Goal: Task Accomplishment & Management: Use online tool/utility

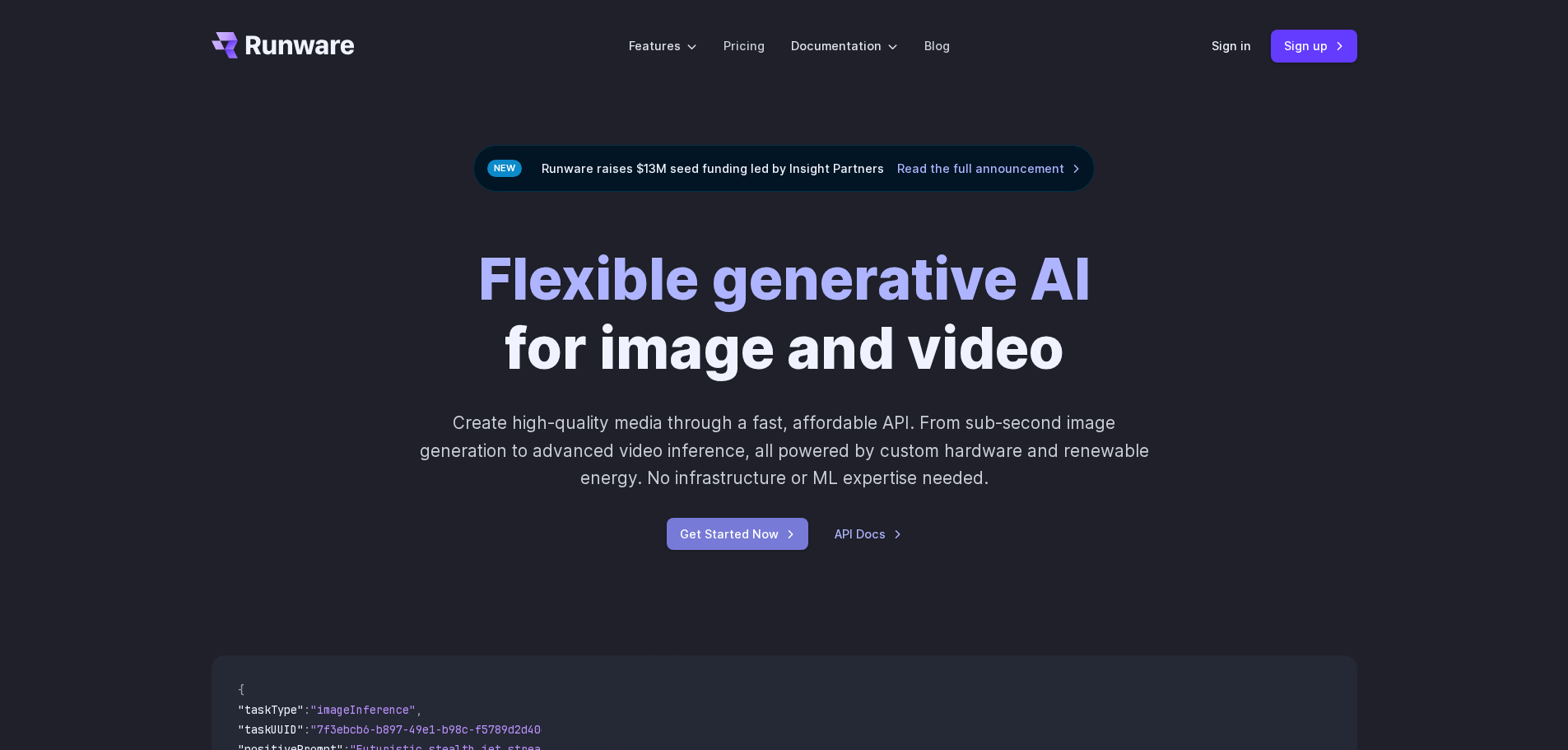
click at [722, 529] on link "Get Started Now" at bounding box center [738, 533] width 142 height 32
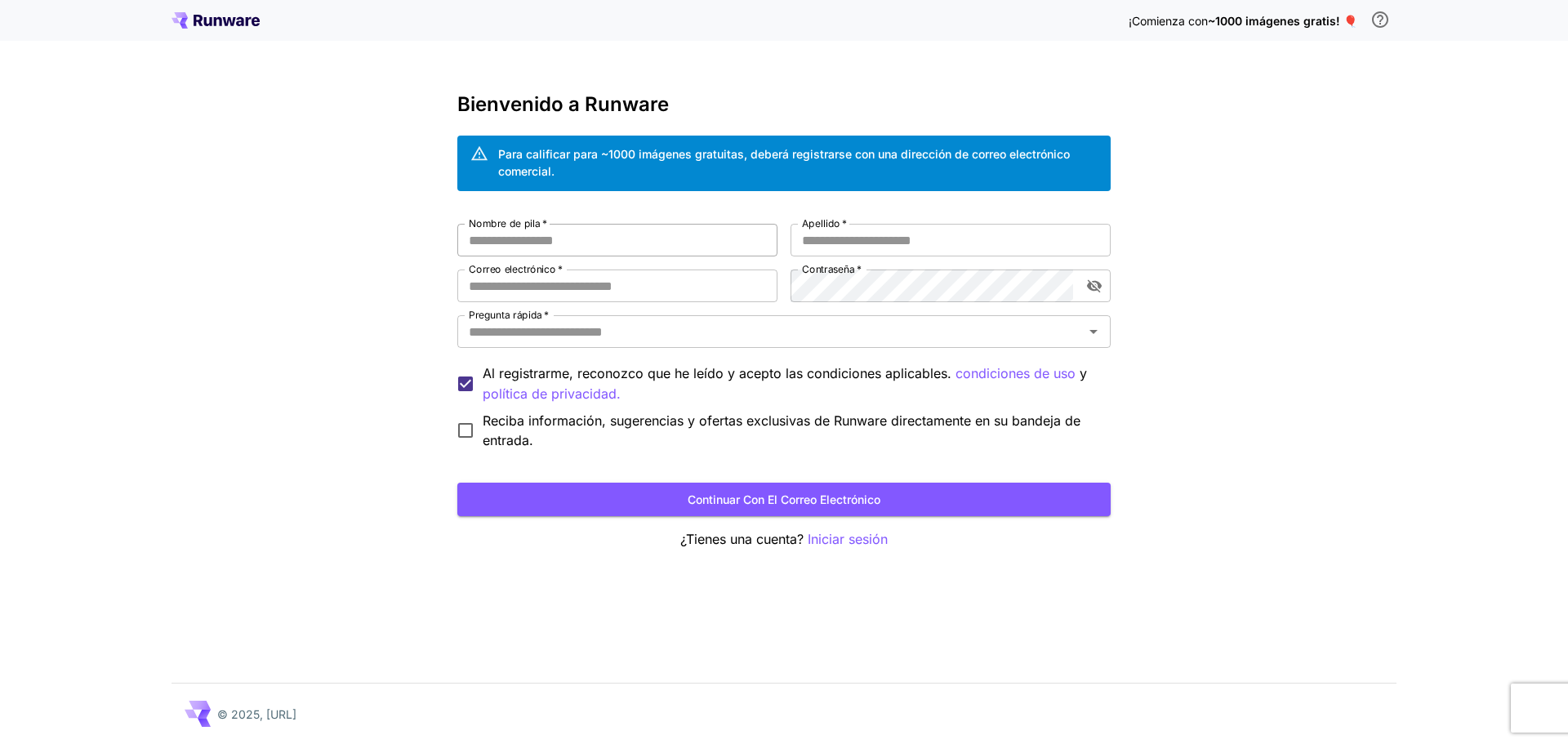
click at [613, 237] on input "Nombre de pila   *" at bounding box center [617, 239] width 320 height 33
click at [753, 499] on font "Continuar con el correo electrónico" at bounding box center [784, 499] width 192 height 14
click at [534, 234] on input "Nombre de pila   *" at bounding box center [617, 239] width 320 height 33
type input "****"
click at [502, 293] on input "Correo electrónico   *" at bounding box center [617, 285] width 320 height 33
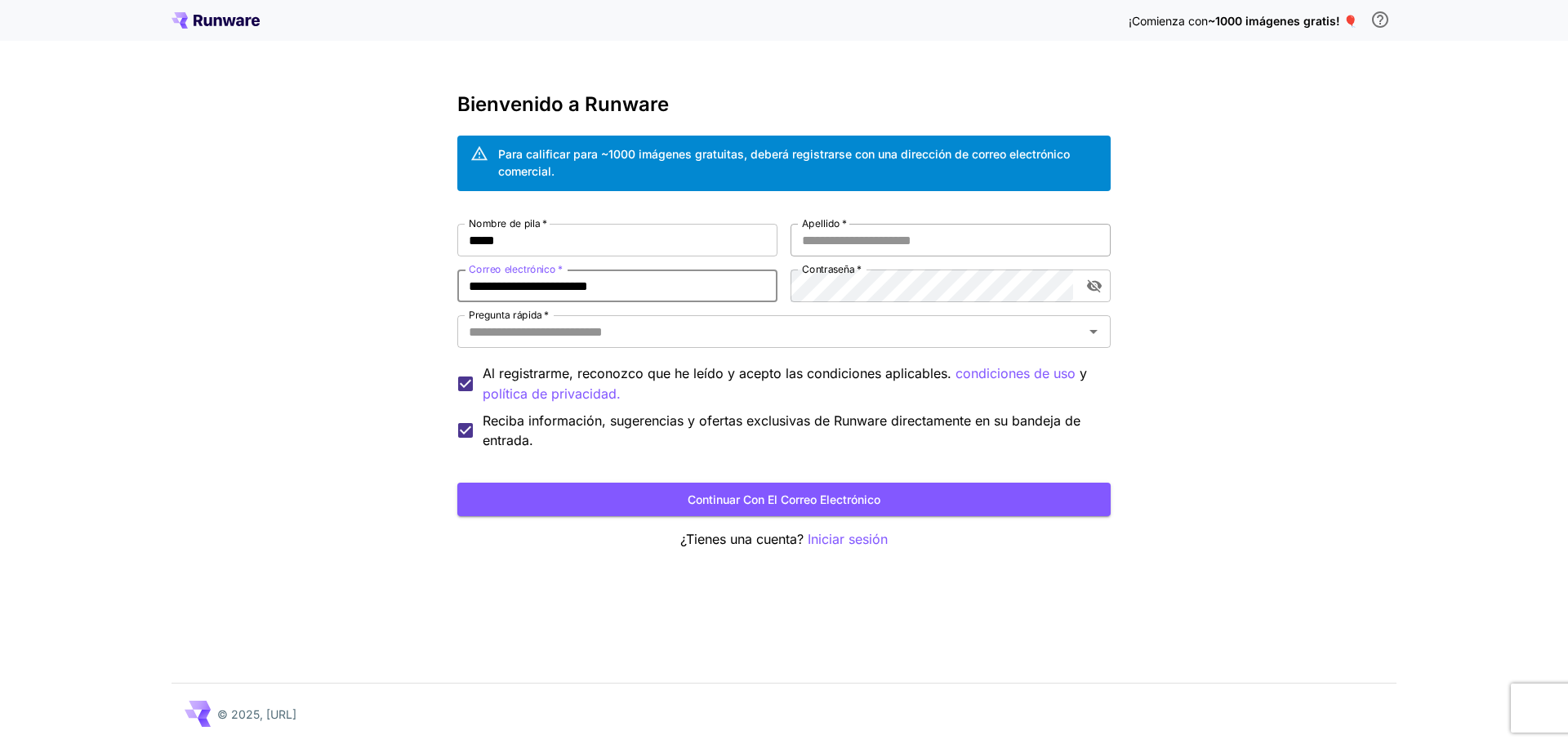
type input "**********"
click at [864, 255] on input "Apellido   *" at bounding box center [950, 239] width 320 height 33
type input "*********"
click at [603, 331] on input "Pregunta rápida   *" at bounding box center [770, 331] width 617 height 23
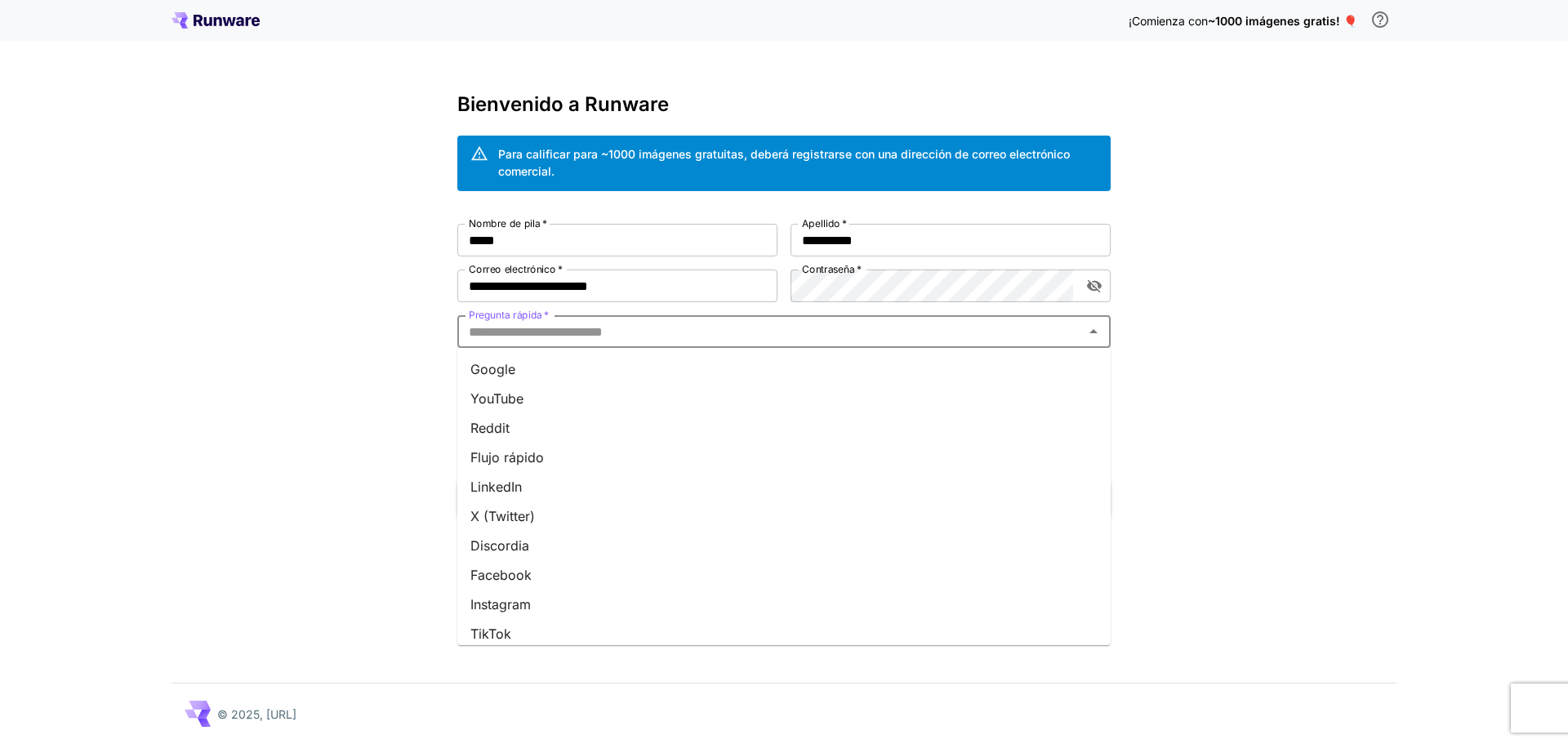
click at [530, 439] on li "Reddit" at bounding box center [784, 427] width 653 height 29
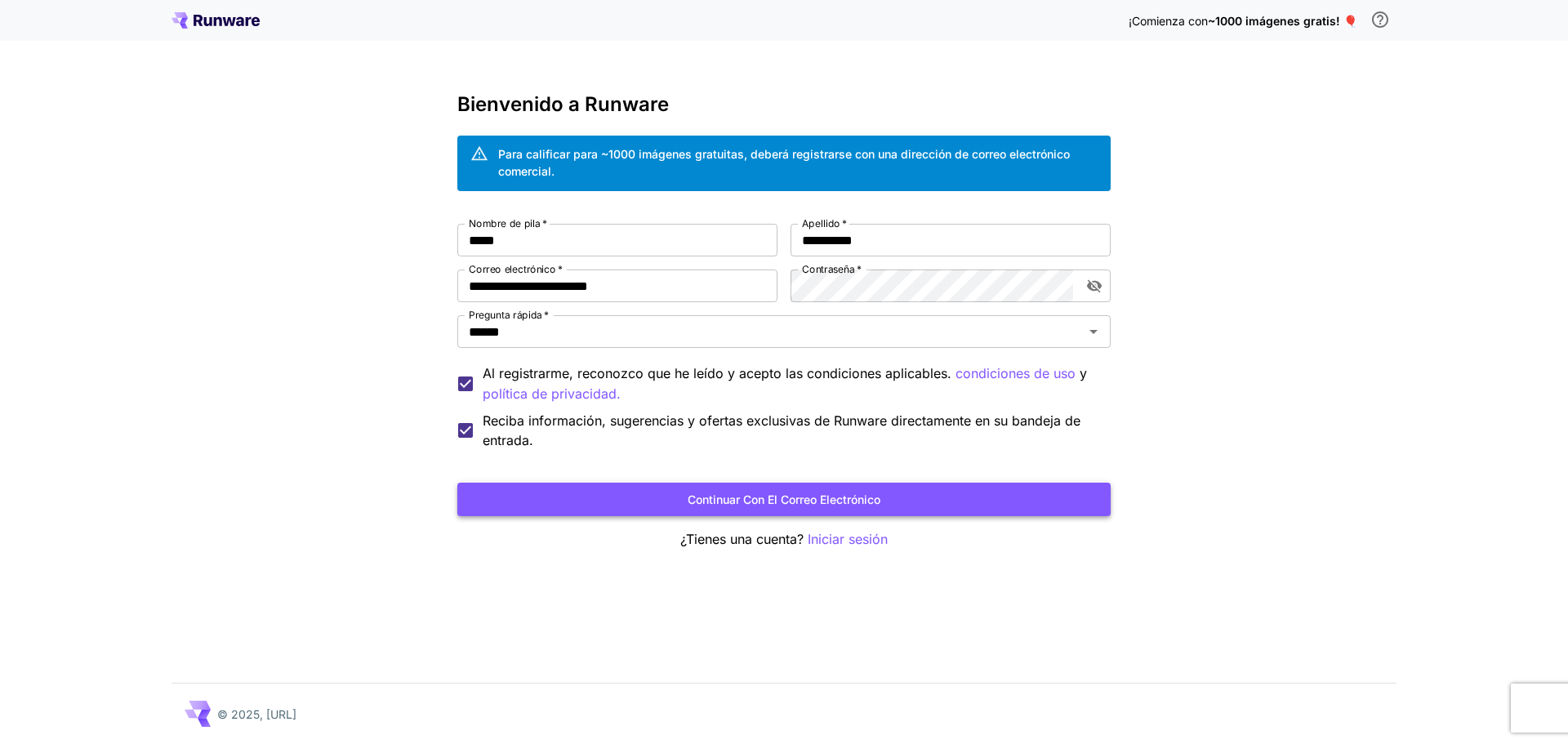
click at [767, 494] on font "Continuar con el correo electrónico" at bounding box center [784, 499] width 192 height 14
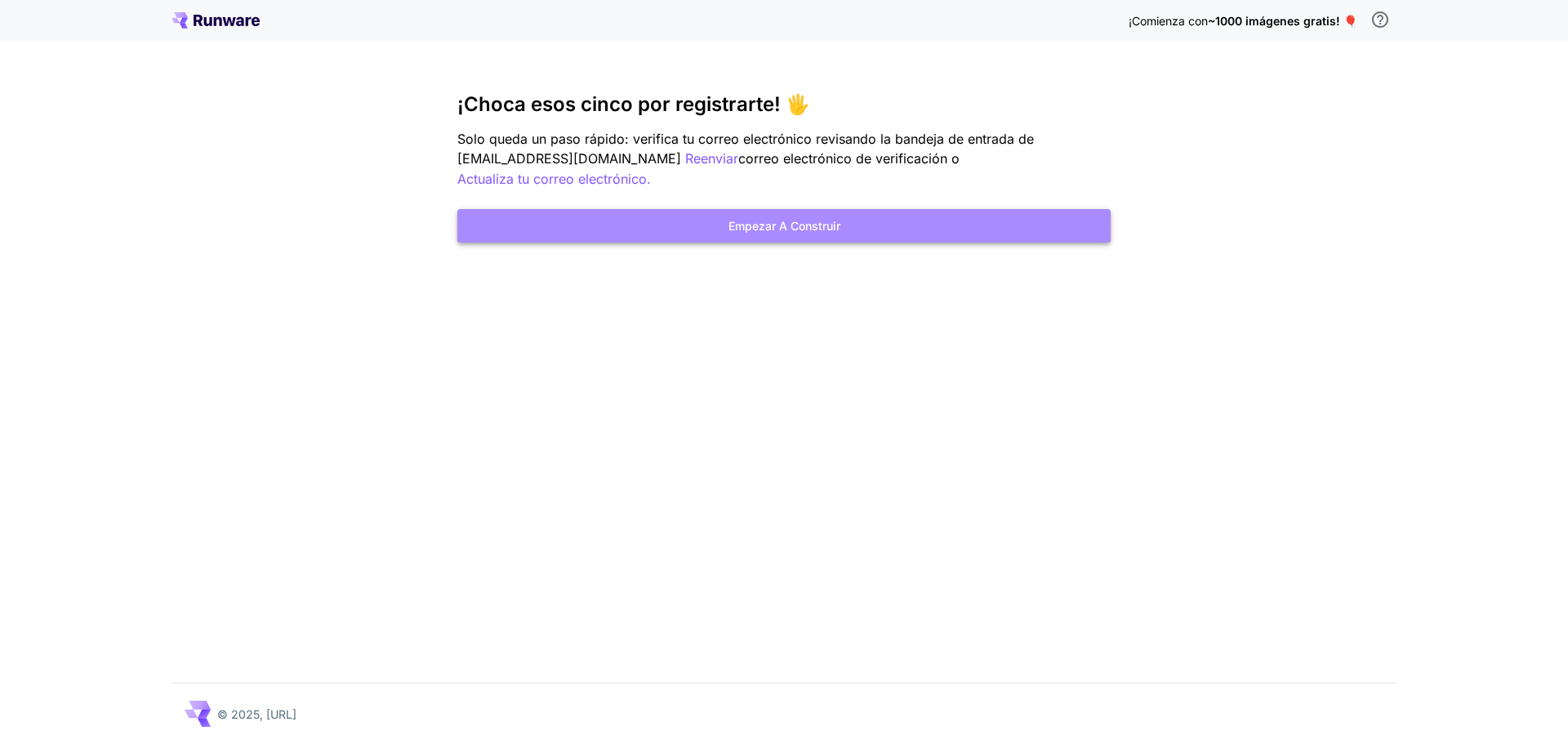
click at [778, 219] on font "Empezar a construir" at bounding box center [784, 225] width 112 height 14
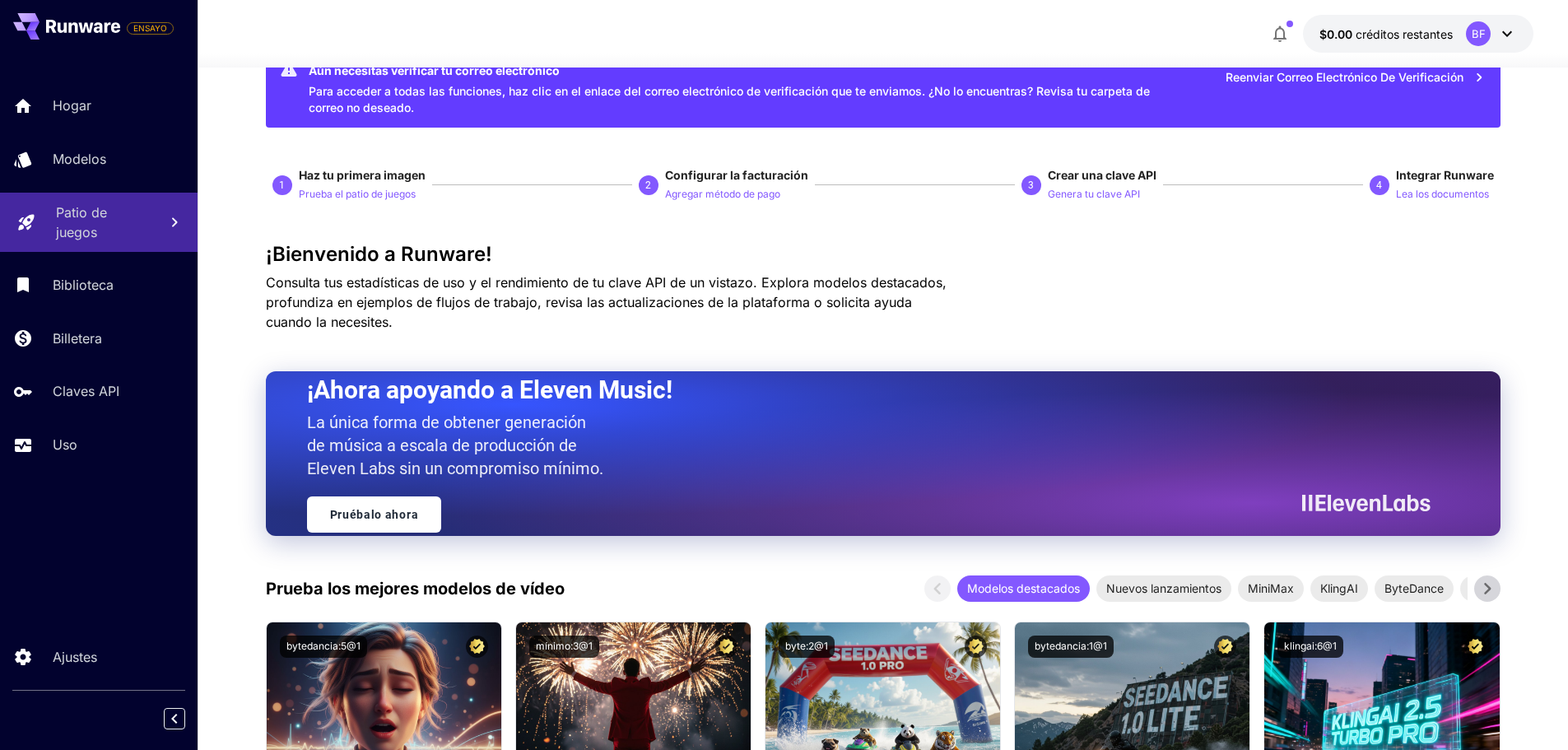
scroll to position [82, 0]
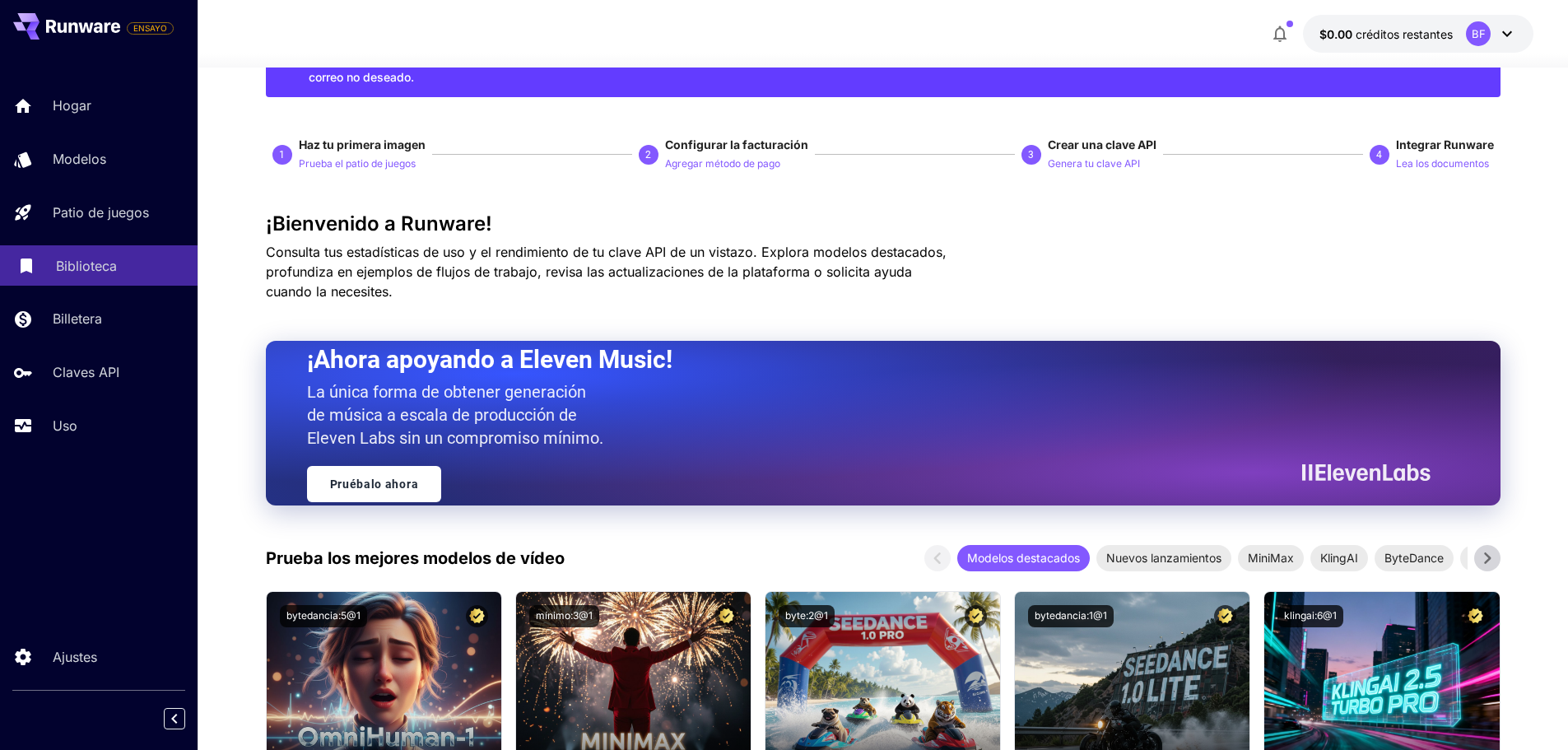
click at [96, 270] on font "Biblioteca" at bounding box center [86, 265] width 61 height 16
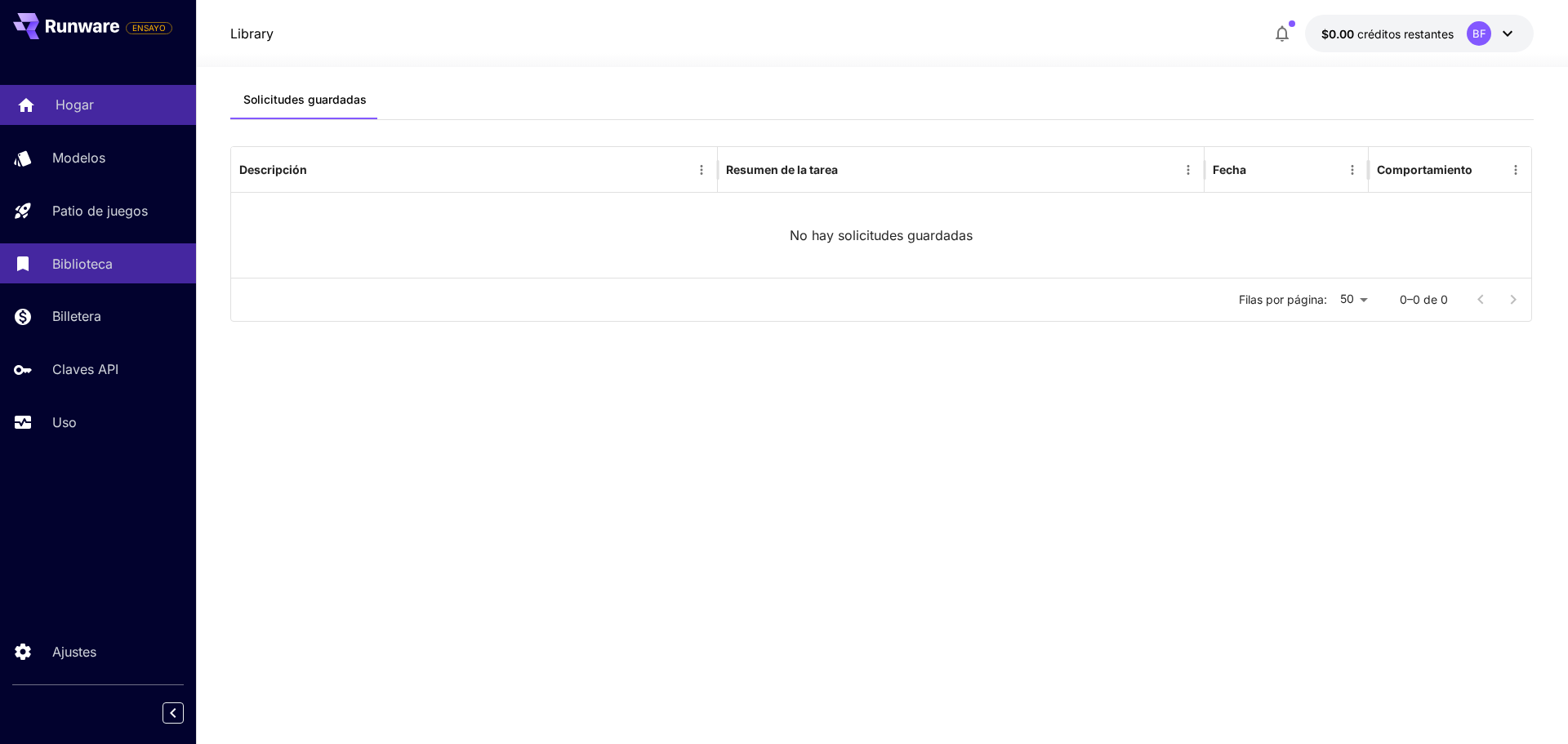
click at [68, 101] on font "Hogar" at bounding box center [74, 104] width 38 height 16
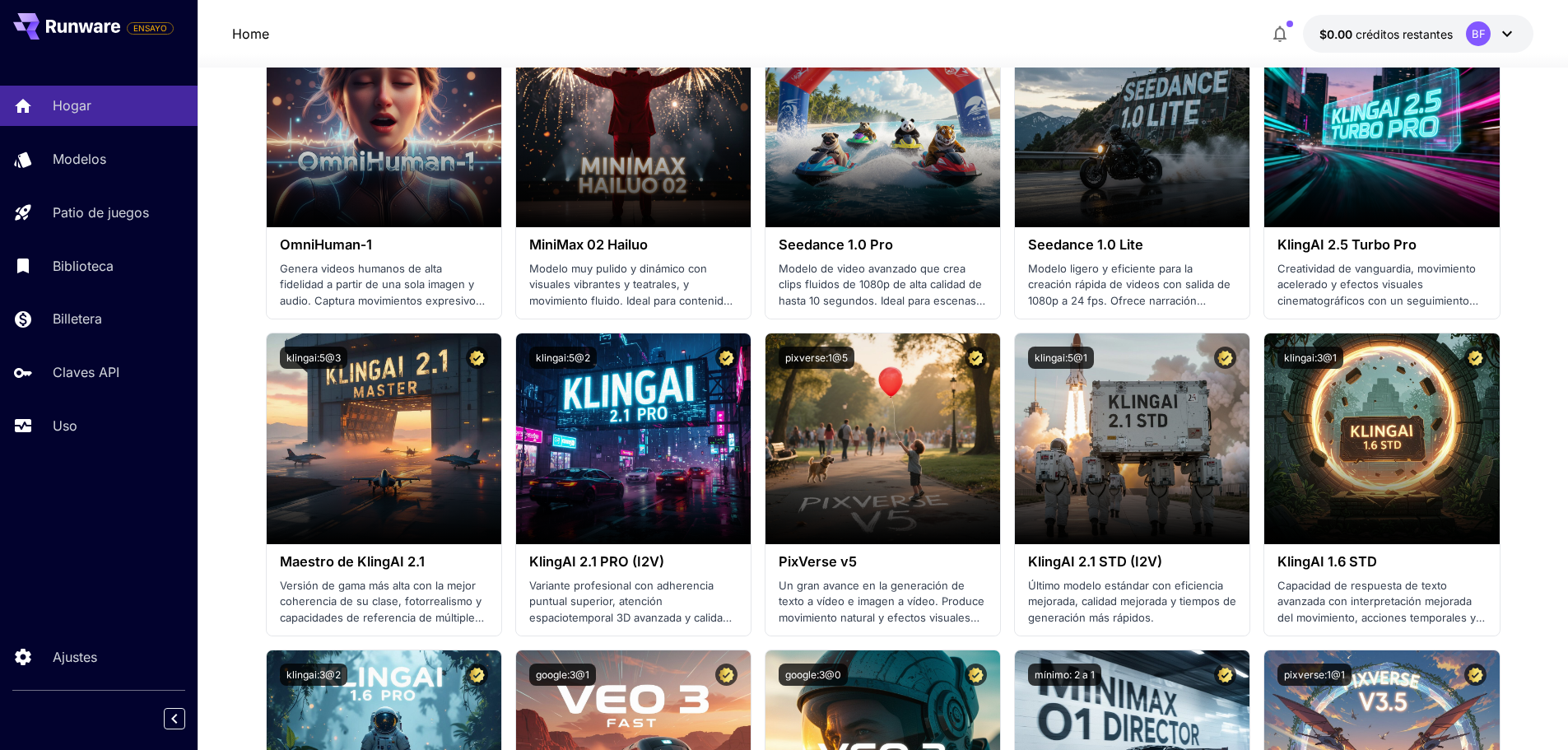
scroll to position [658, 0]
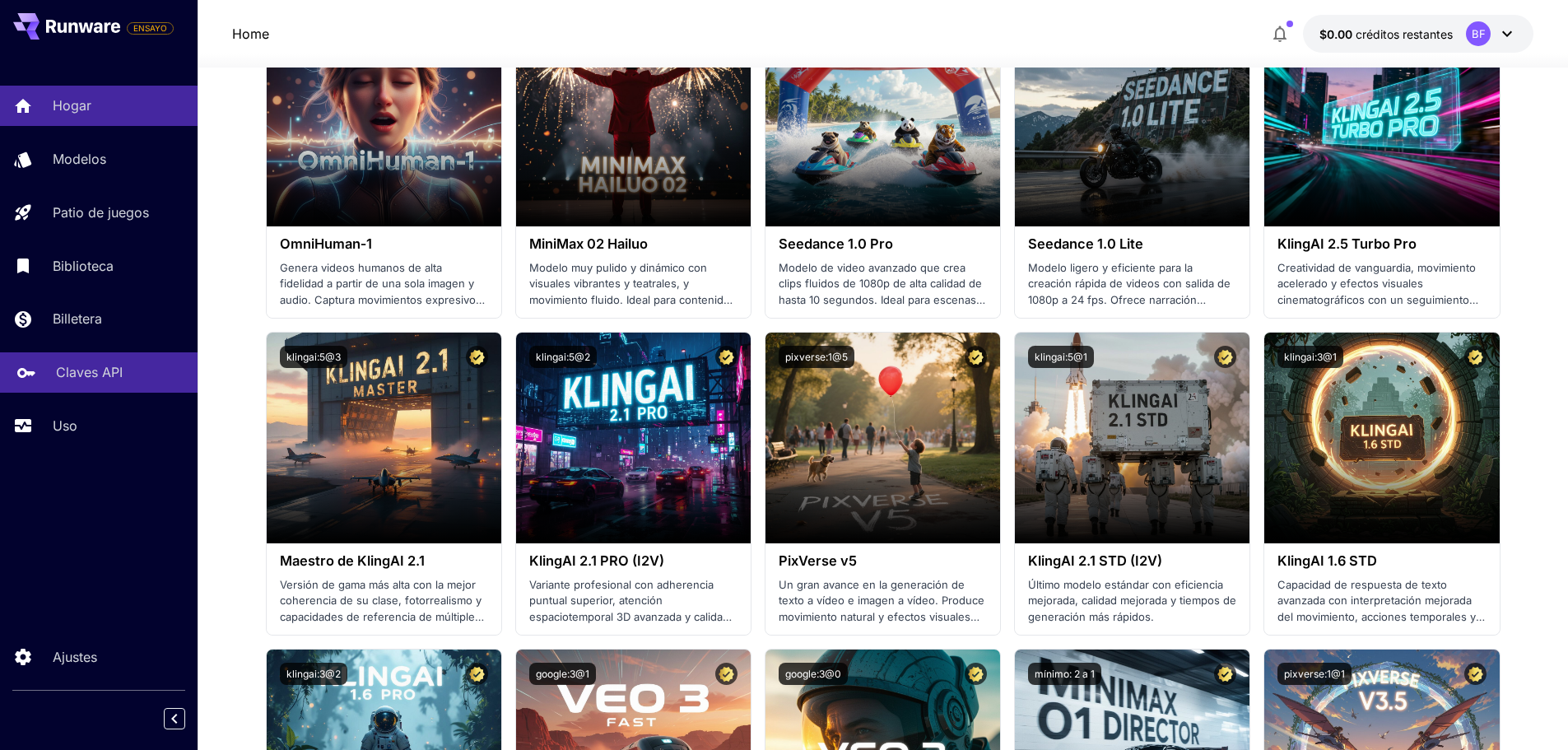
click at [101, 367] on font "Claves API" at bounding box center [89, 372] width 66 height 16
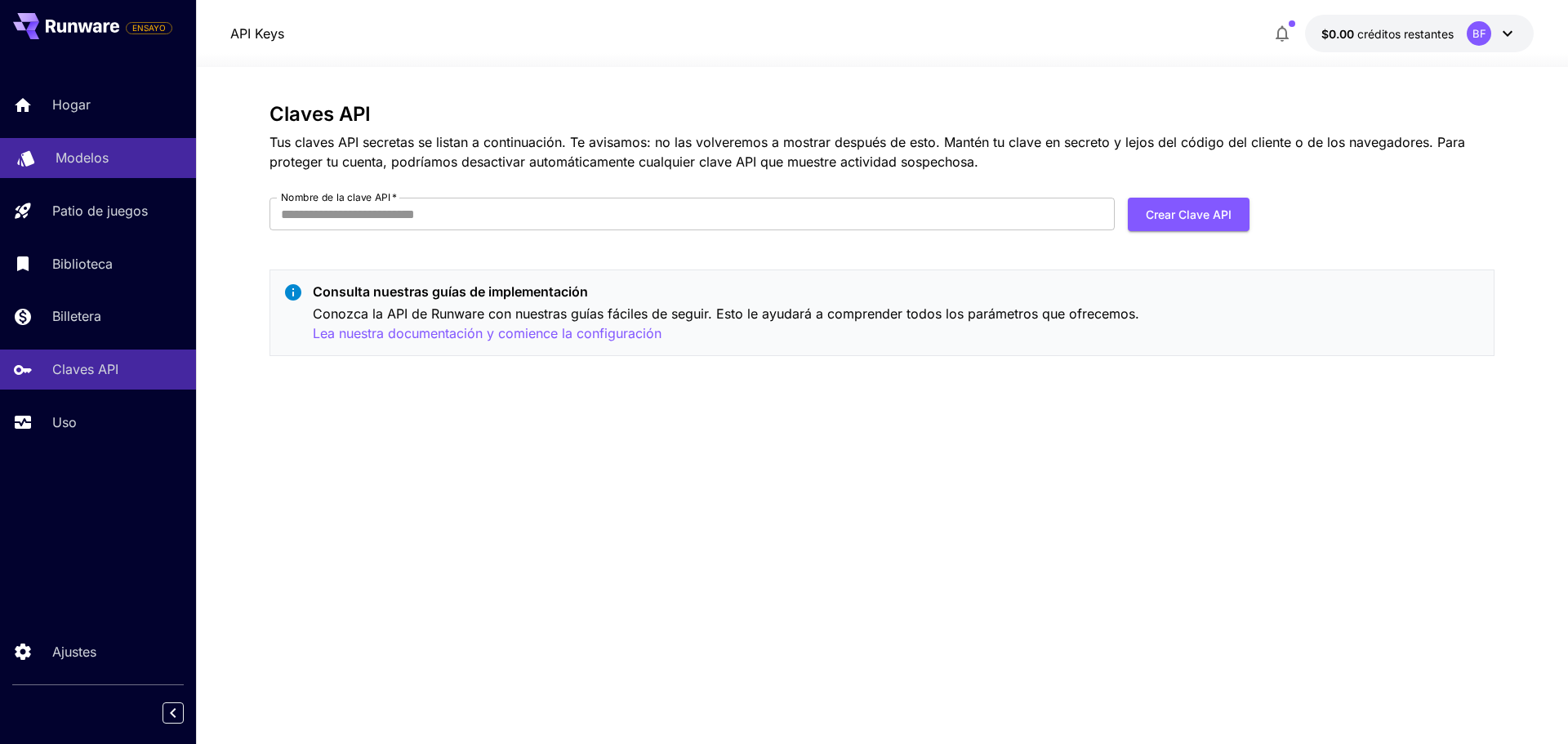
click at [95, 149] on font "Modelos" at bounding box center [82, 157] width 53 height 16
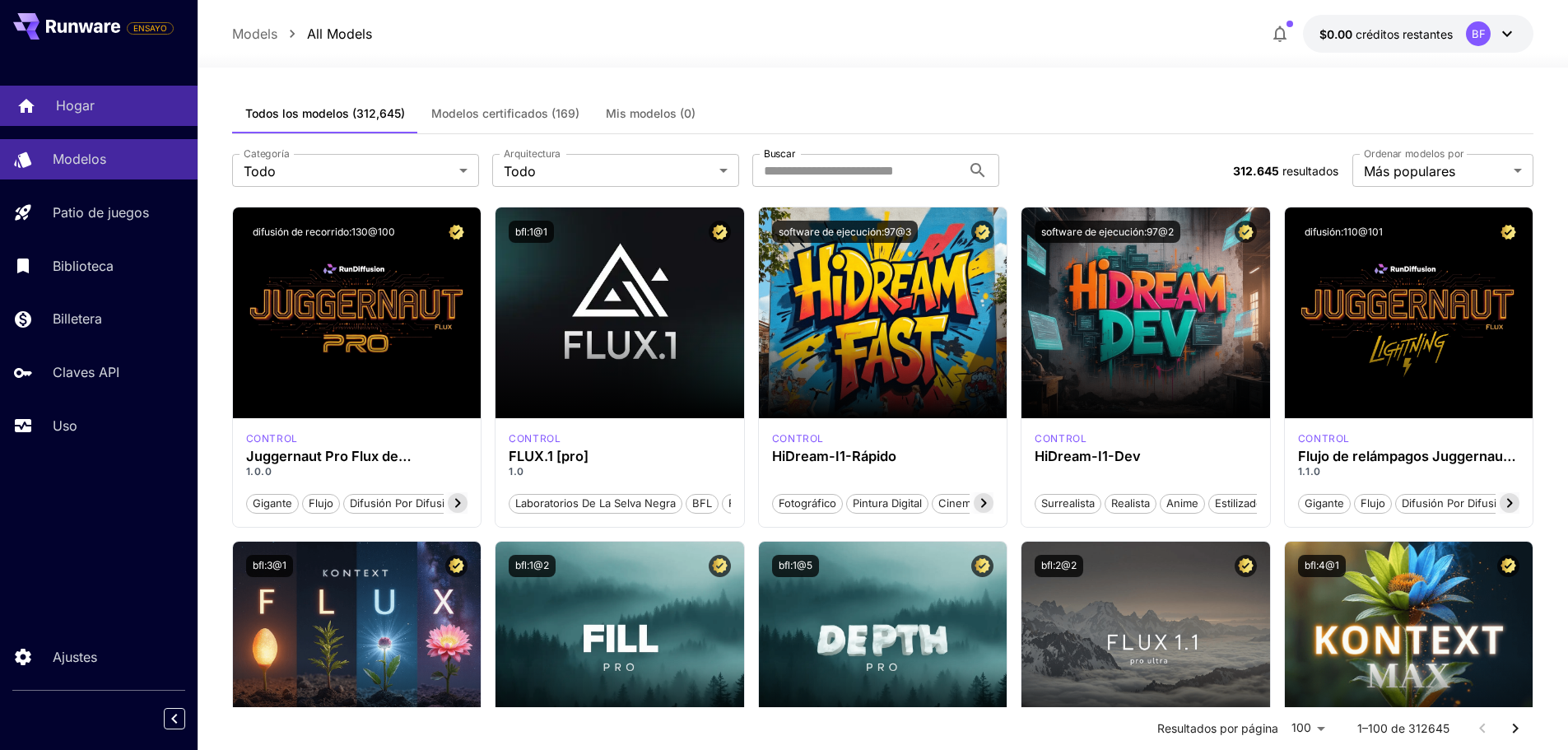
click at [99, 101] on div "Hogar" at bounding box center [120, 105] width 129 height 20
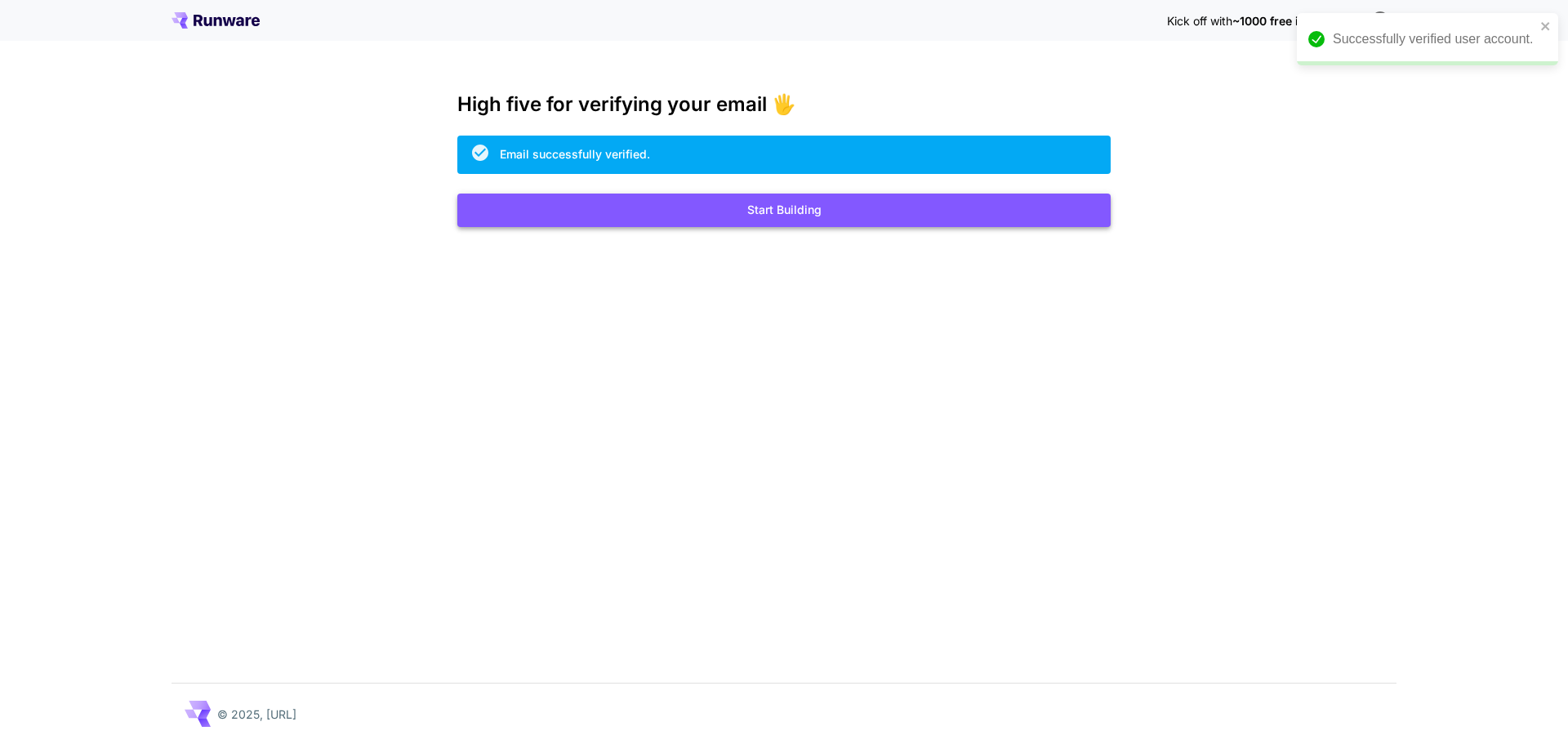
click at [785, 214] on button "Start Building" at bounding box center [784, 210] width 653 height 34
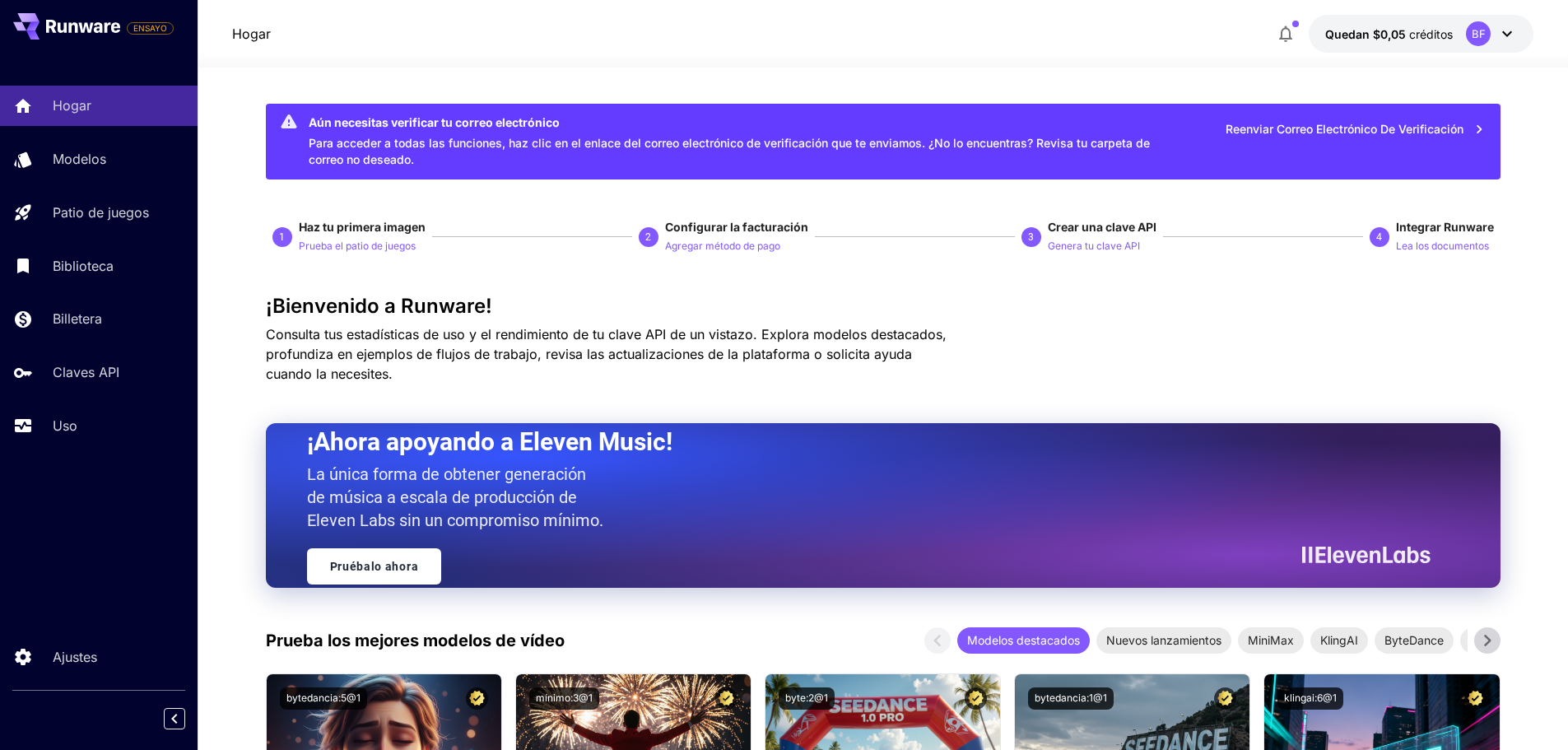
click at [1228, 123] on font "Reenviar correo electrónico de verificación" at bounding box center [1345, 129] width 238 height 14
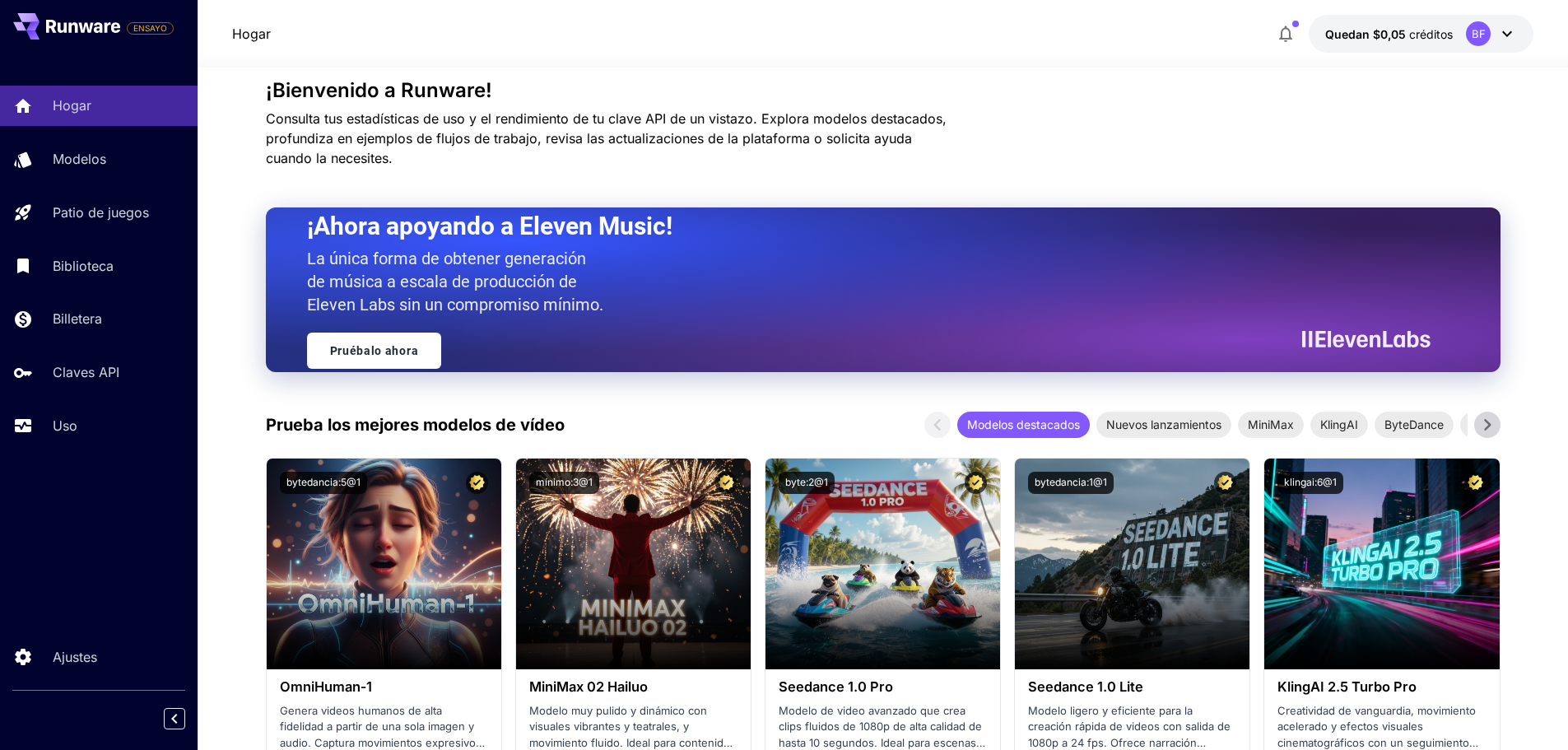
scroll to position [82, 0]
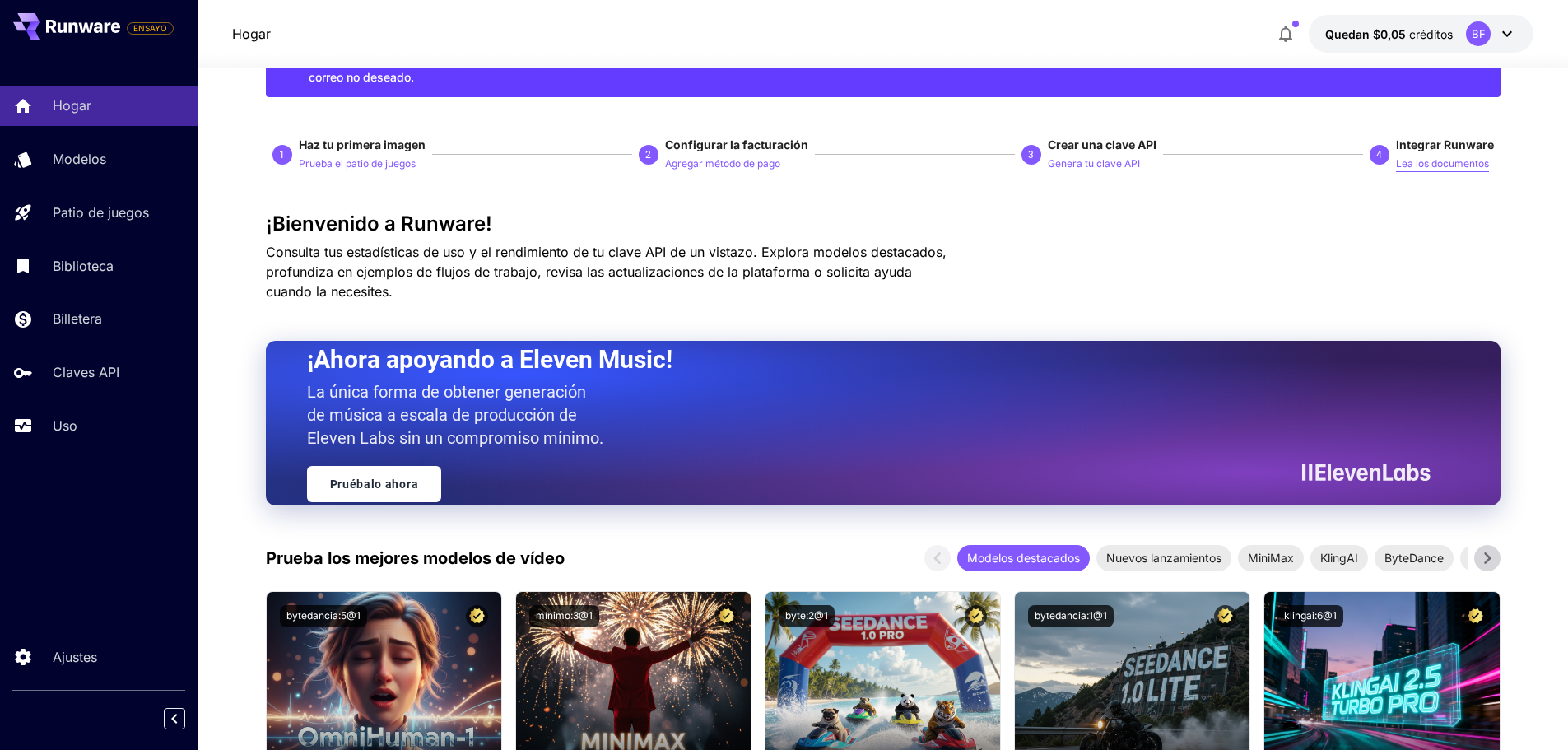
click at [1400, 165] on font "Lea los documentos" at bounding box center [1442, 163] width 93 height 12
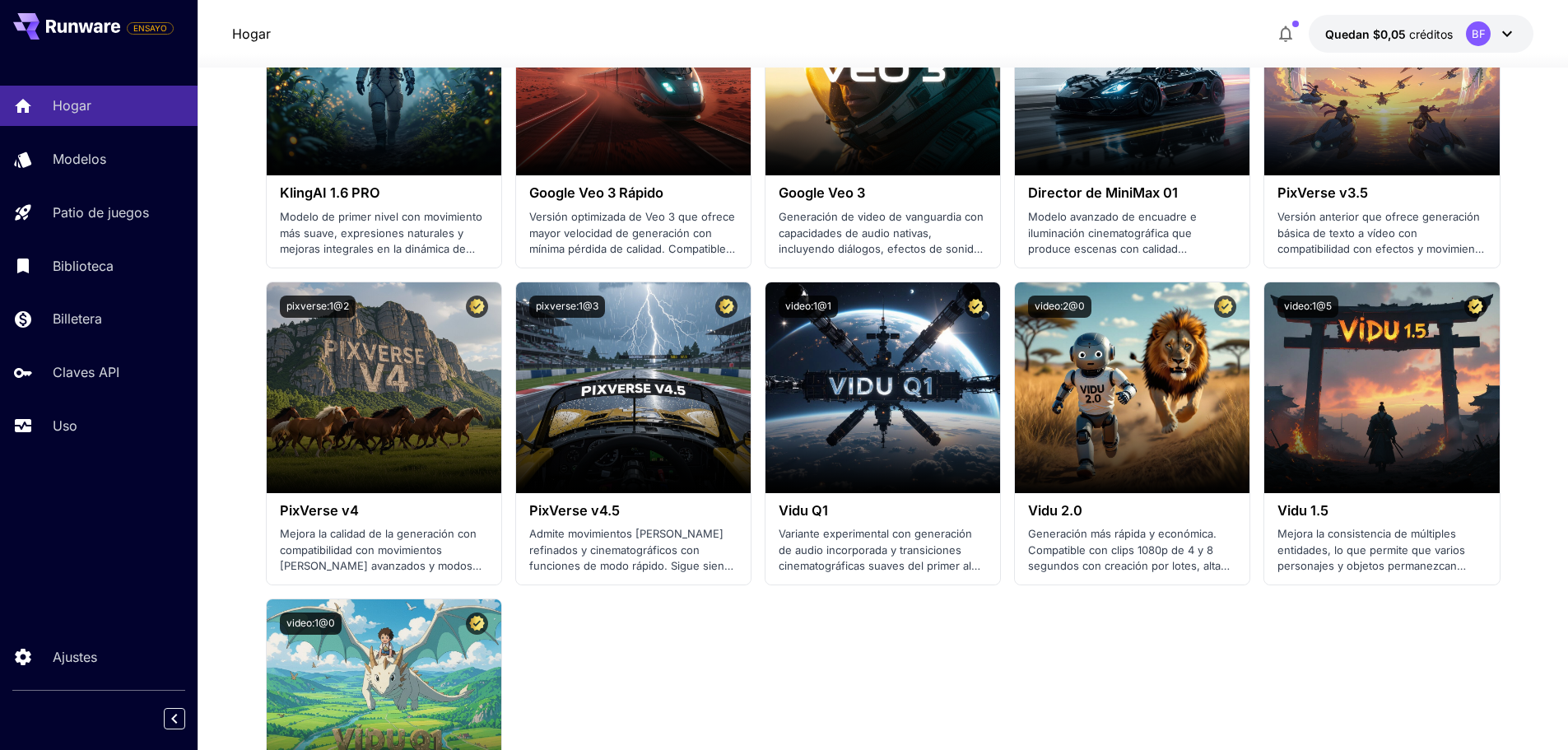
scroll to position [1647, 0]
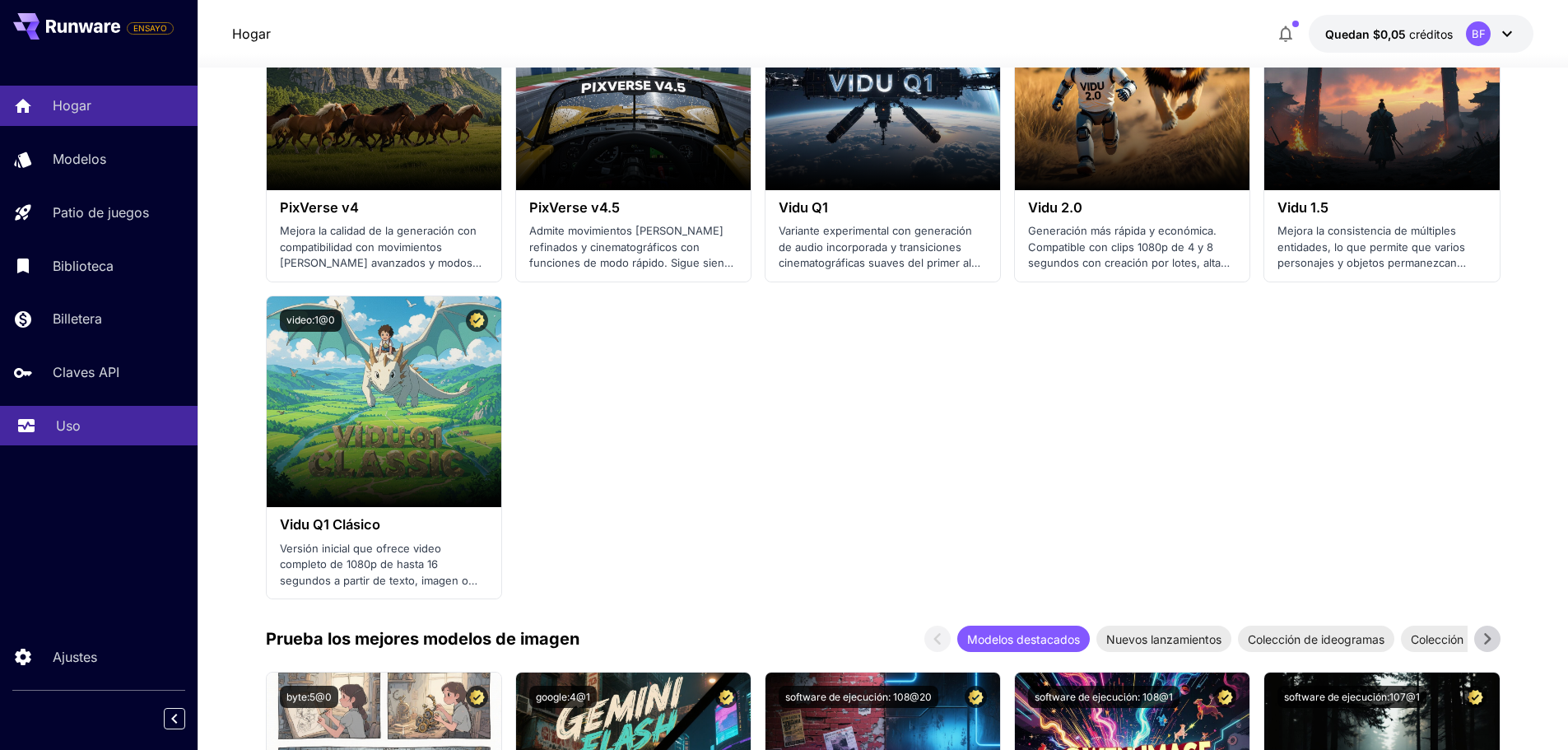
click at [62, 422] on font "Uso" at bounding box center [68, 425] width 25 height 16
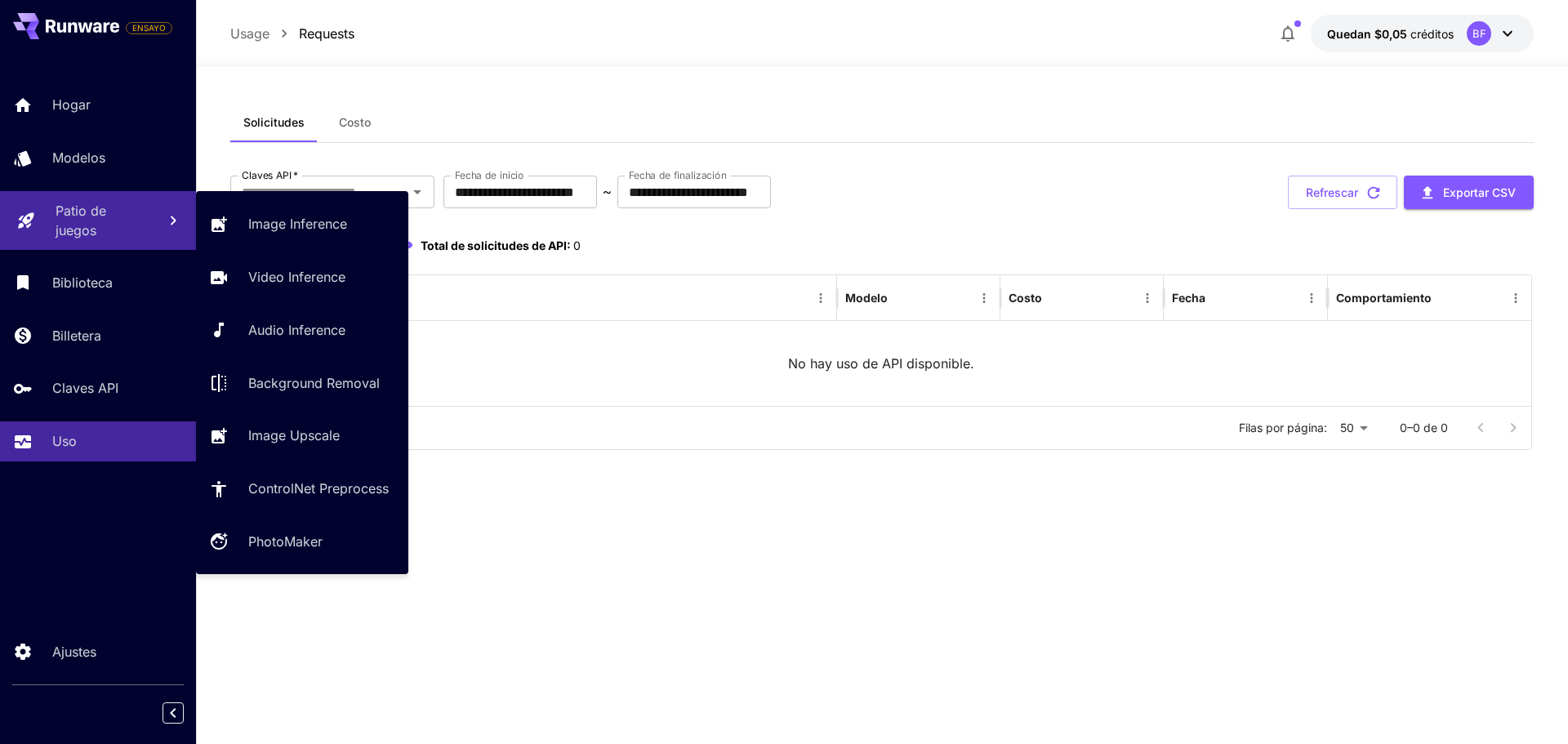
click at [73, 213] on font "Patio de juegos" at bounding box center [81, 220] width 51 height 36
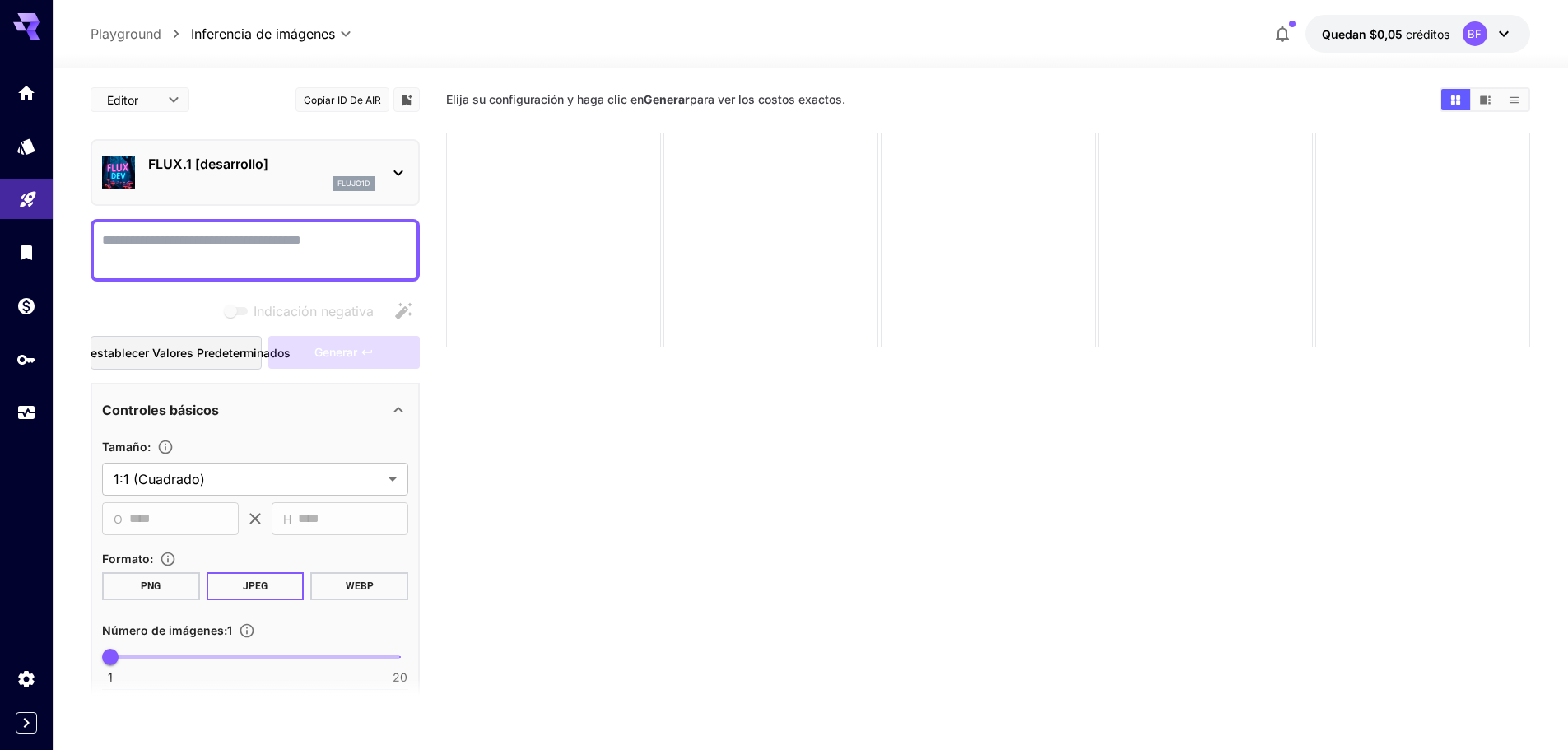
click at [383, 169] on div "FLUX.1 [desarrollo] flujo1d" at bounding box center [255, 172] width 306 height 50
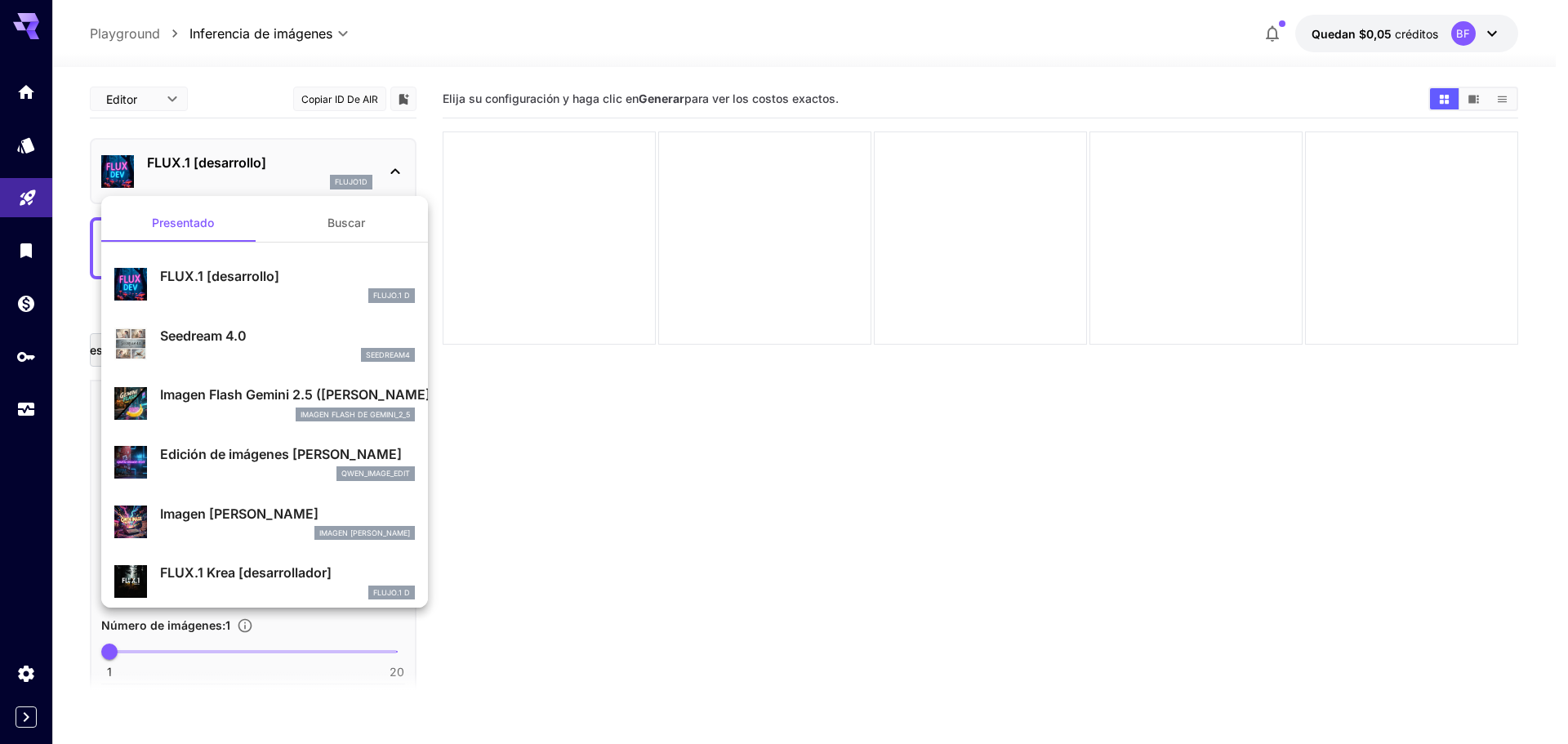
click at [217, 401] on font "Imagen Flash Gemini 2.5 ([PERSON_NAME])" at bounding box center [297, 394] width 275 height 16
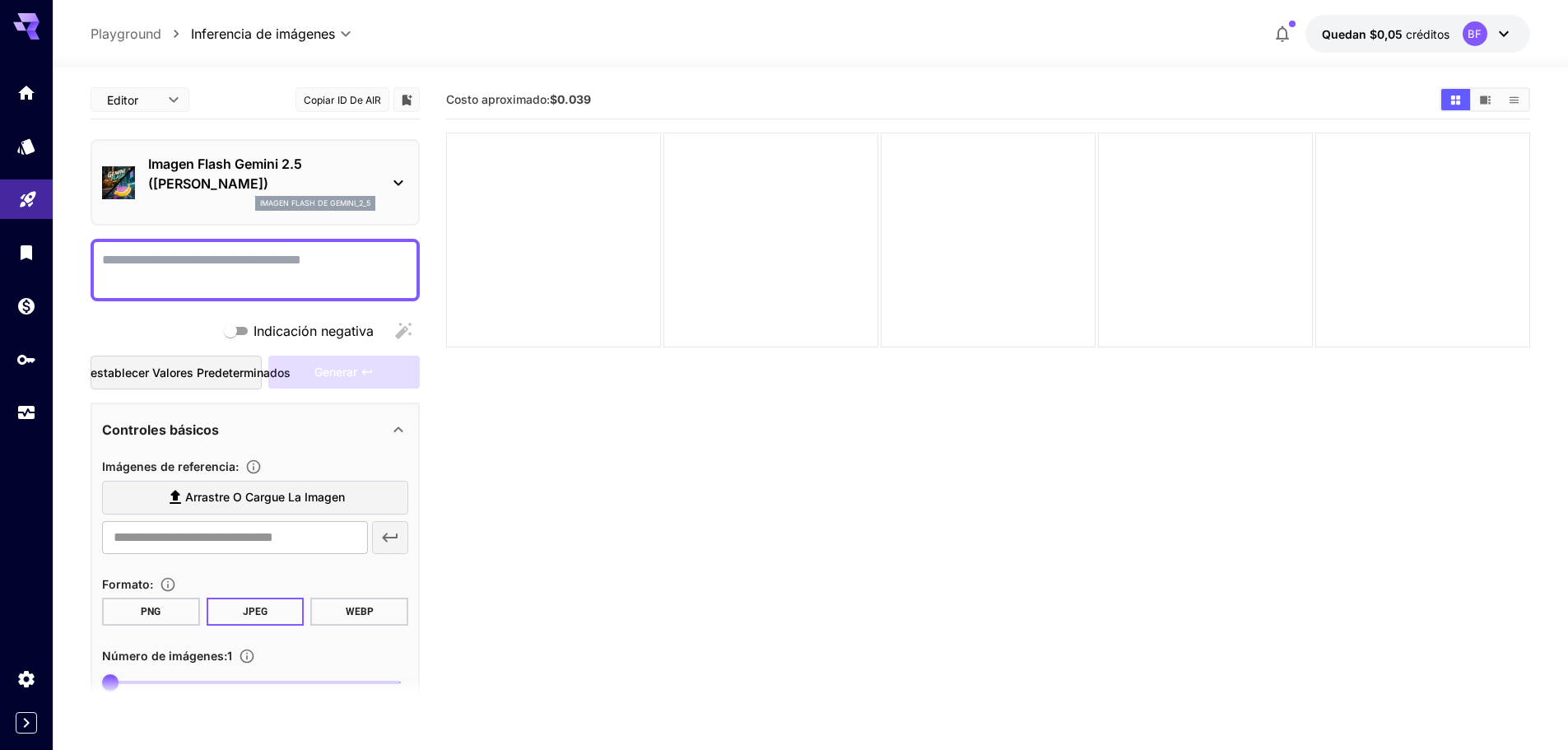
click at [221, 270] on textarea "Indicación negativa" at bounding box center [255, 270] width 306 height 40
click at [288, 496] on font "Arrastre o cargue la imagen" at bounding box center [265, 497] width 160 height 14
click at [0, 0] on input "Arrastre o cargue la imagen" at bounding box center [0, 0] width 0 height 0
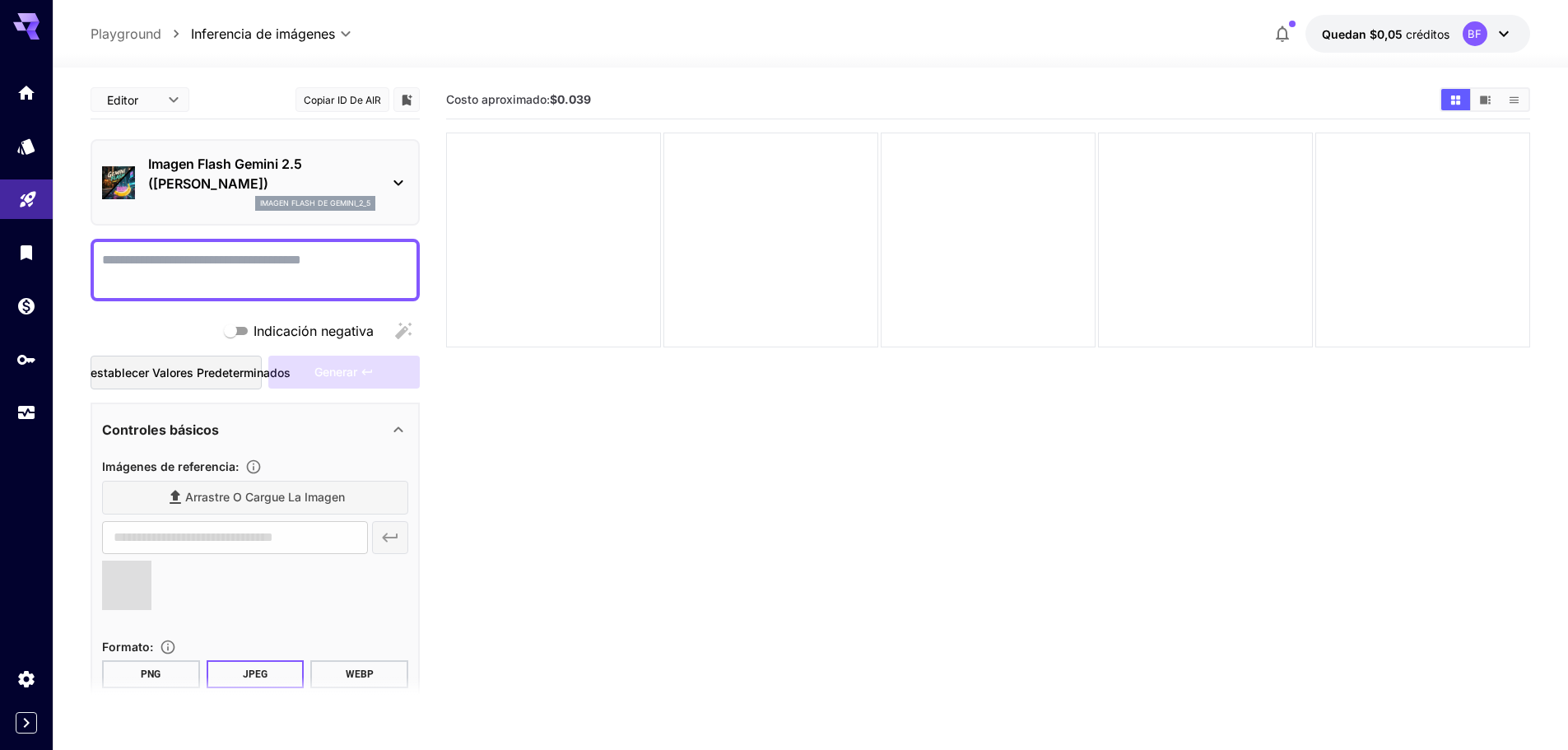
type input "**********"
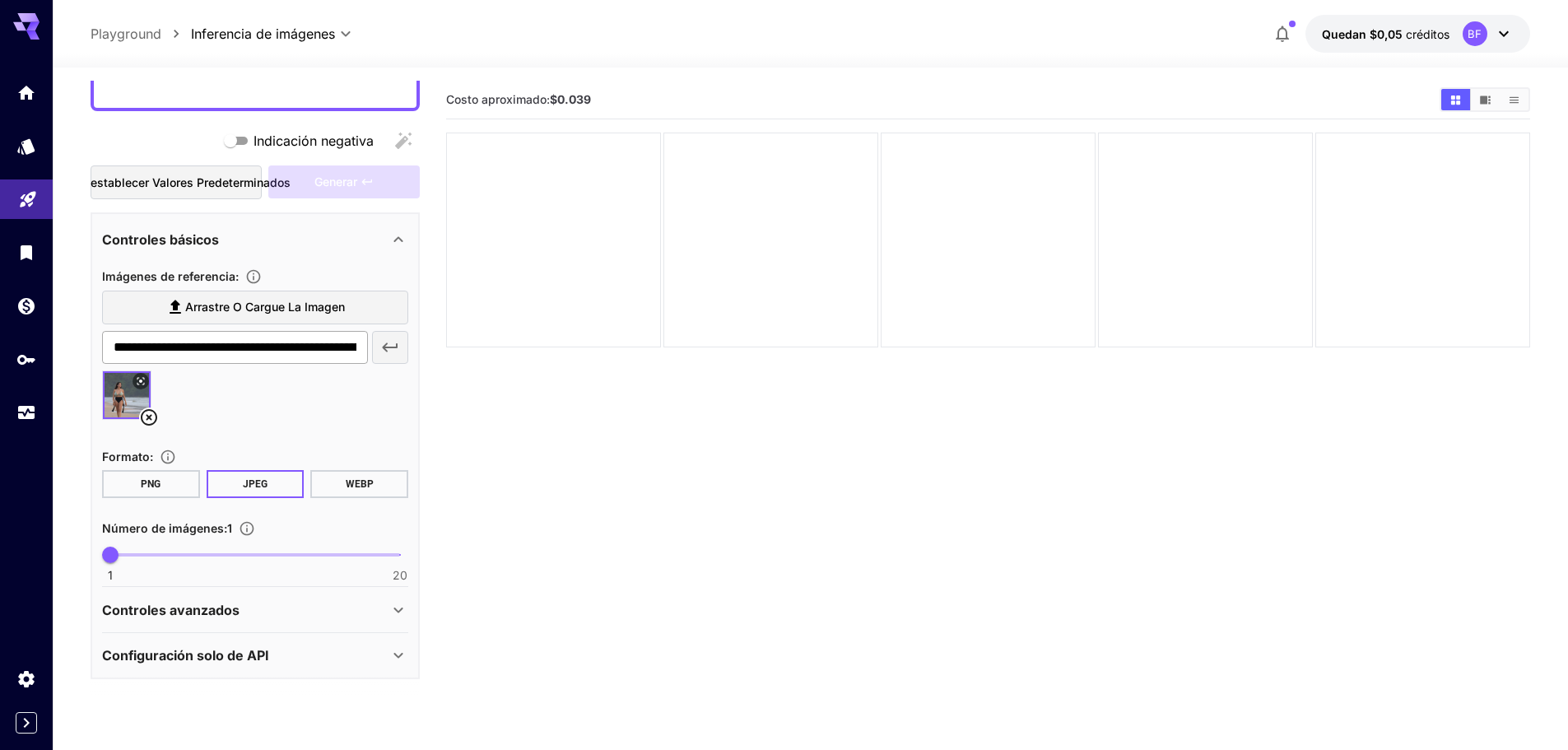
scroll to position [193, 0]
click at [361, 598] on div "Controles avanzados" at bounding box center [245, 607] width 287 height 20
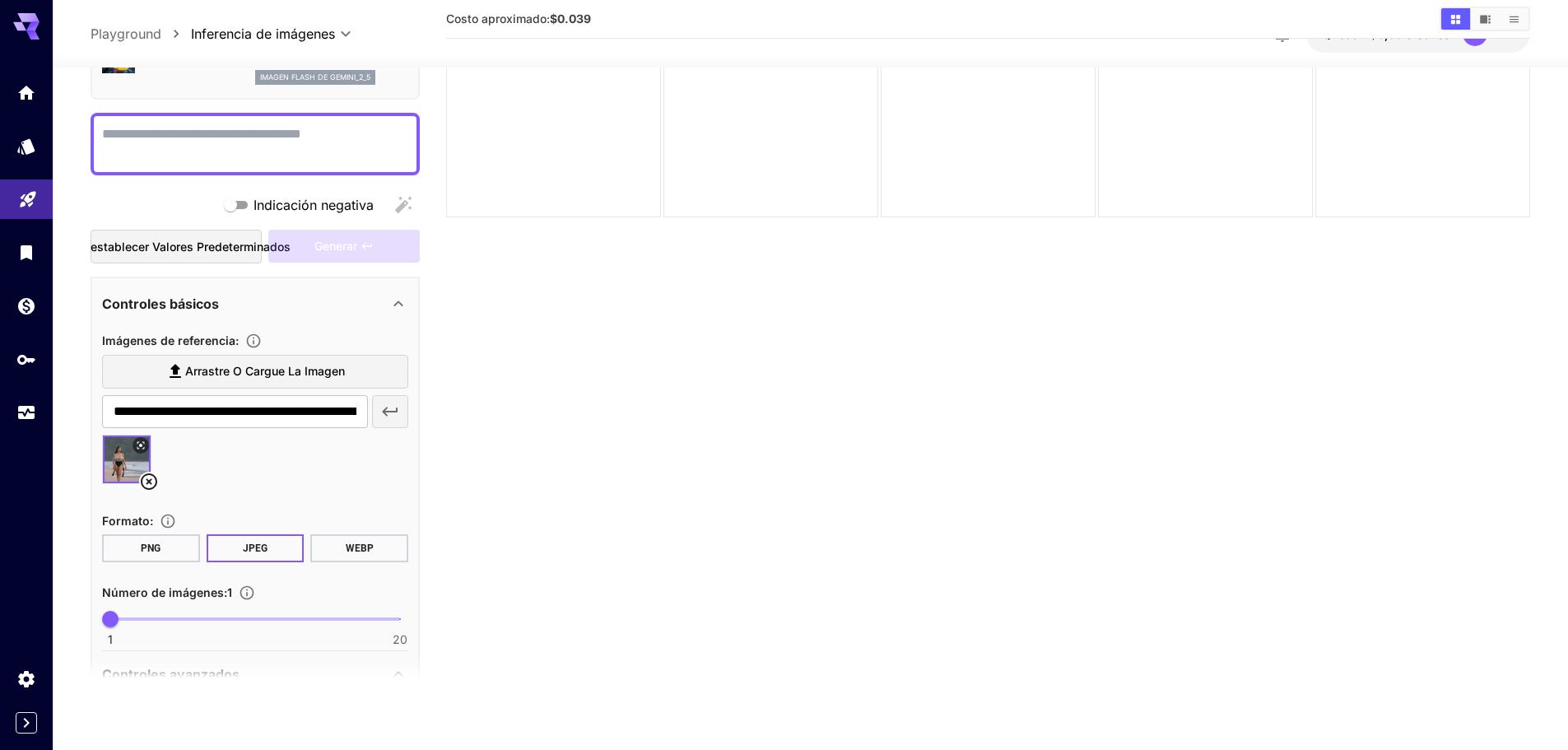
scroll to position [0, 0]
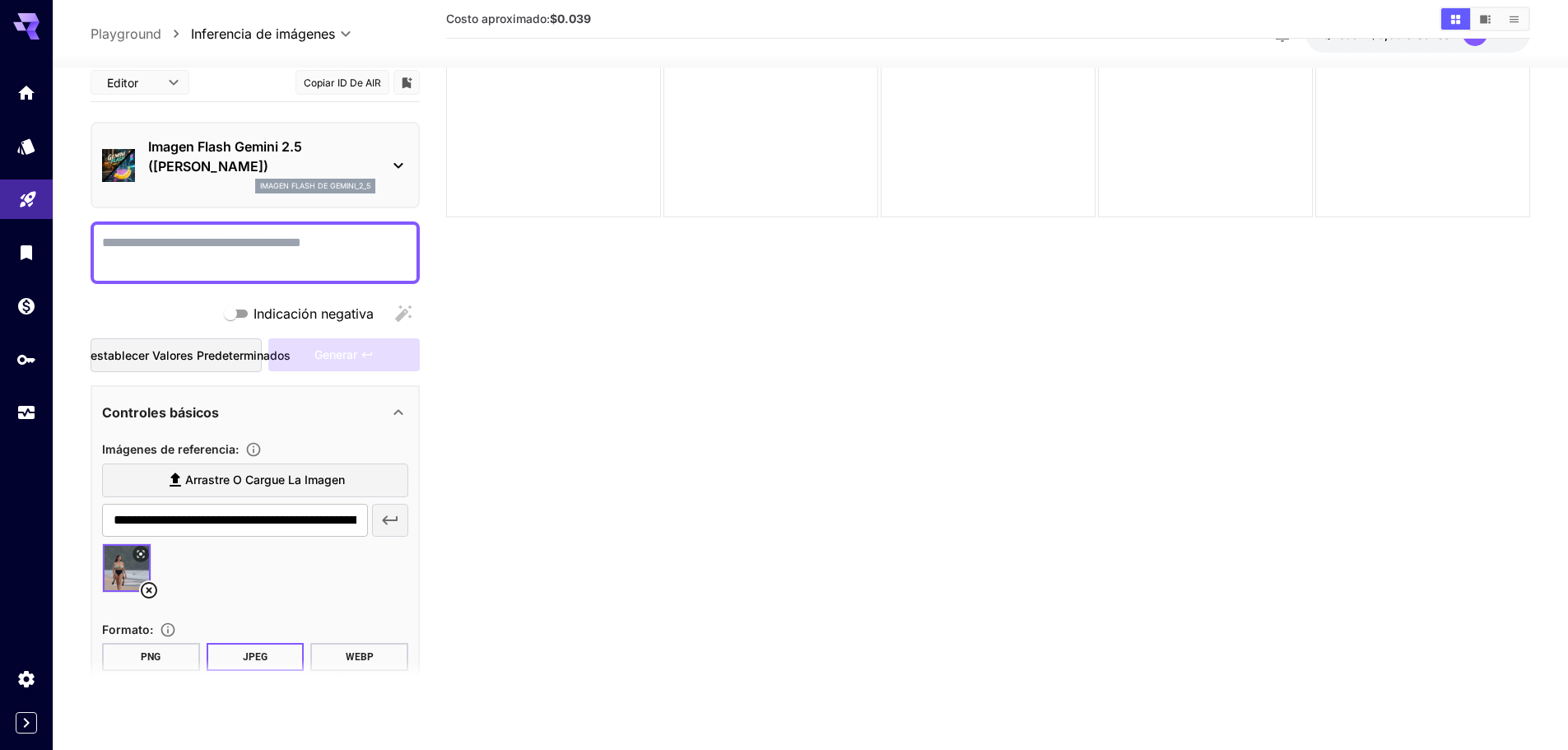
click at [314, 162] on p "Imagen Flash Gemini 2.5 ([PERSON_NAME])" at bounding box center [262, 156] width 227 height 40
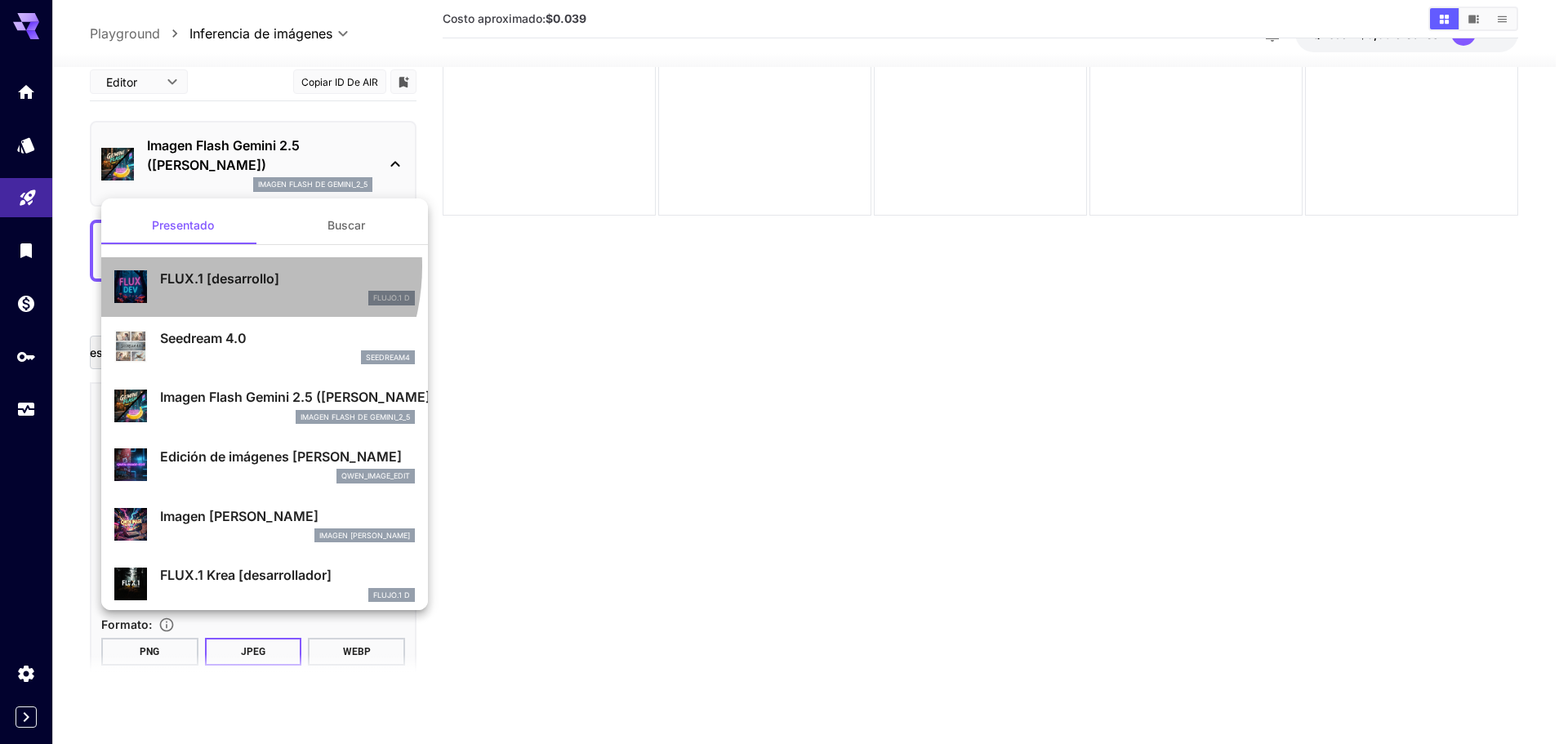
click at [198, 266] on div "FLUX.1 [desarrollo] FLUJO.1 D" at bounding box center [265, 286] width 300 height 50
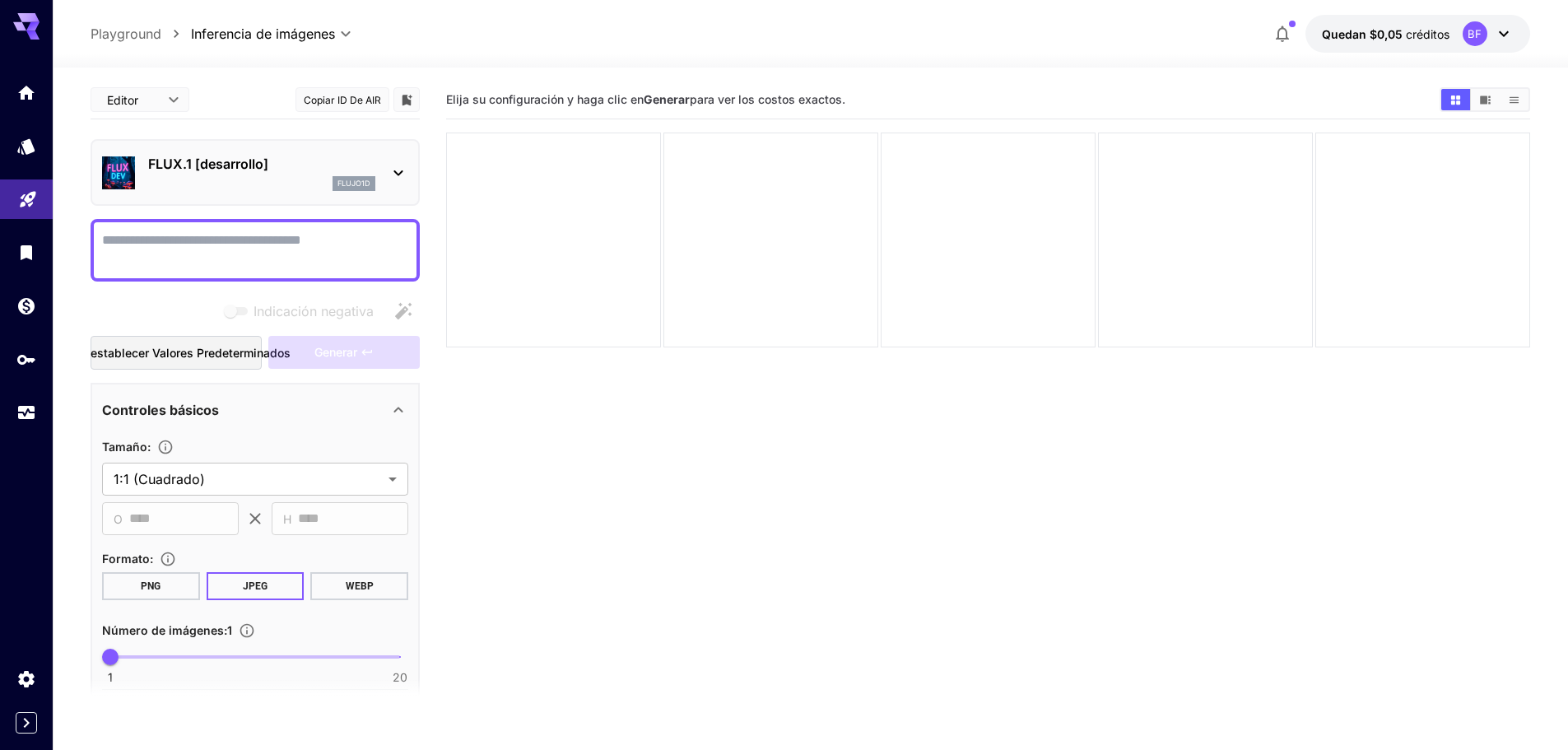
click at [360, 164] on p "FLUX.1 [desarrollo]" at bounding box center [262, 164] width 227 height 20
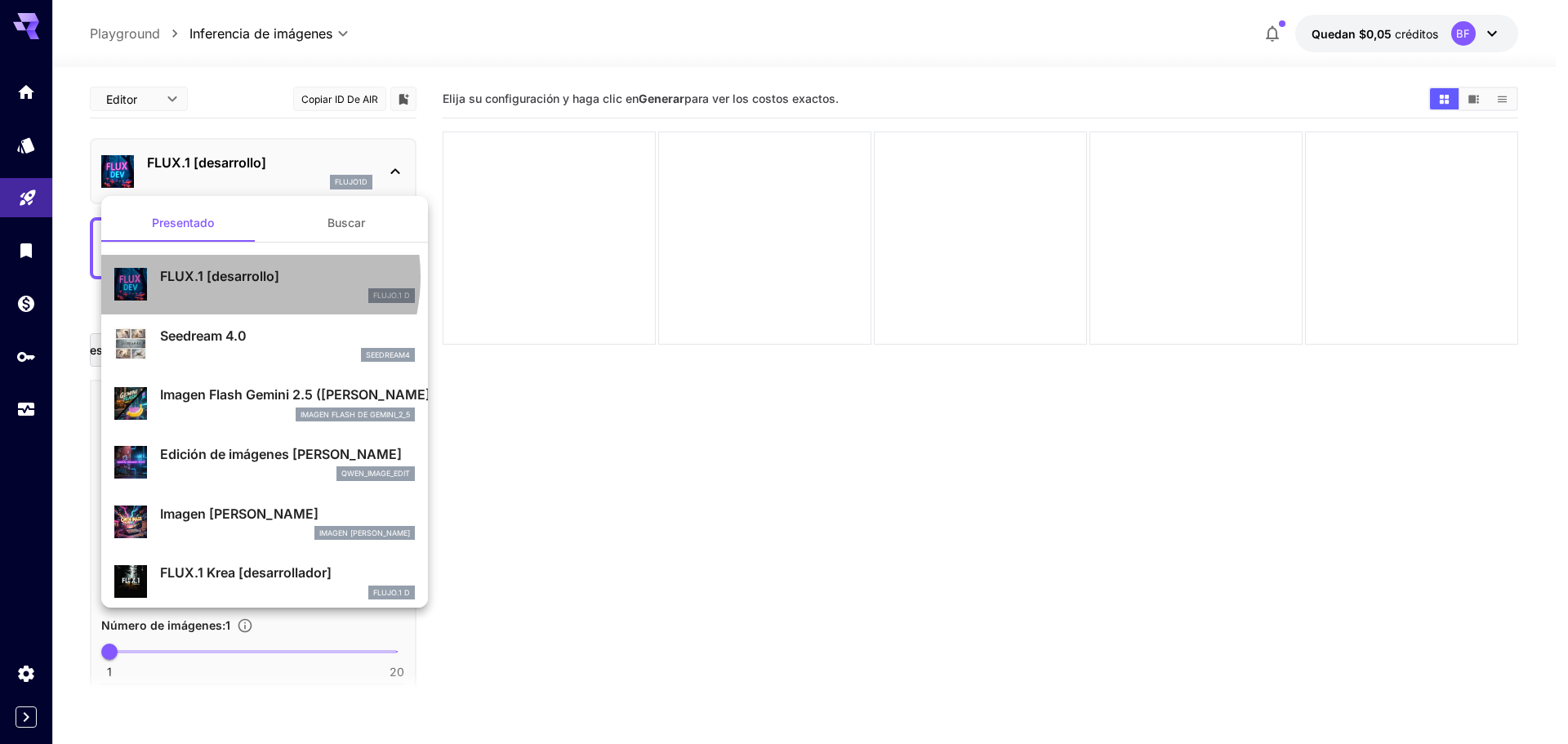
click at [235, 277] on font "FLUX.1 [desarrollo]" at bounding box center [220, 275] width 119 height 16
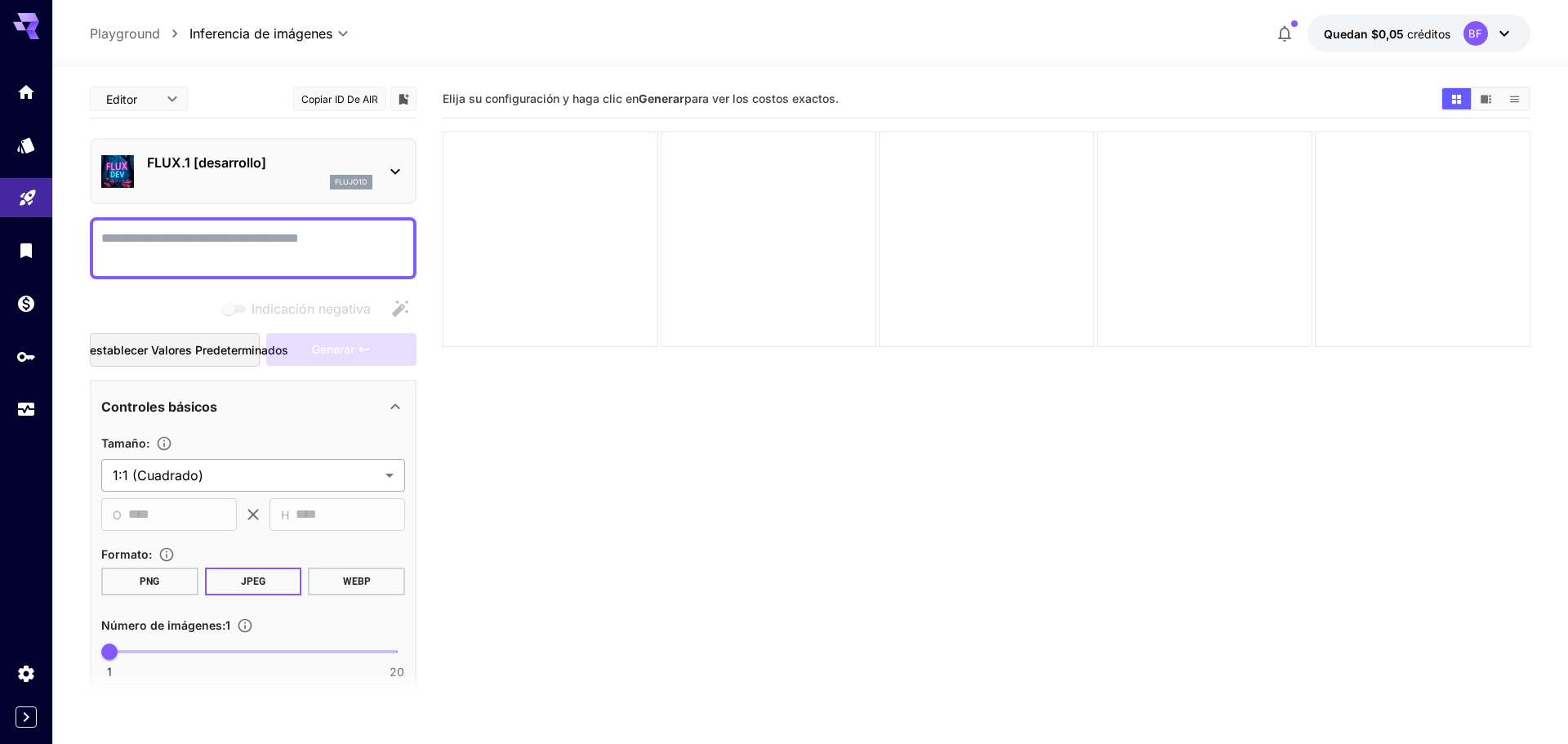
click at [249, 471] on body "**********" at bounding box center [784, 436] width 1568 height 873
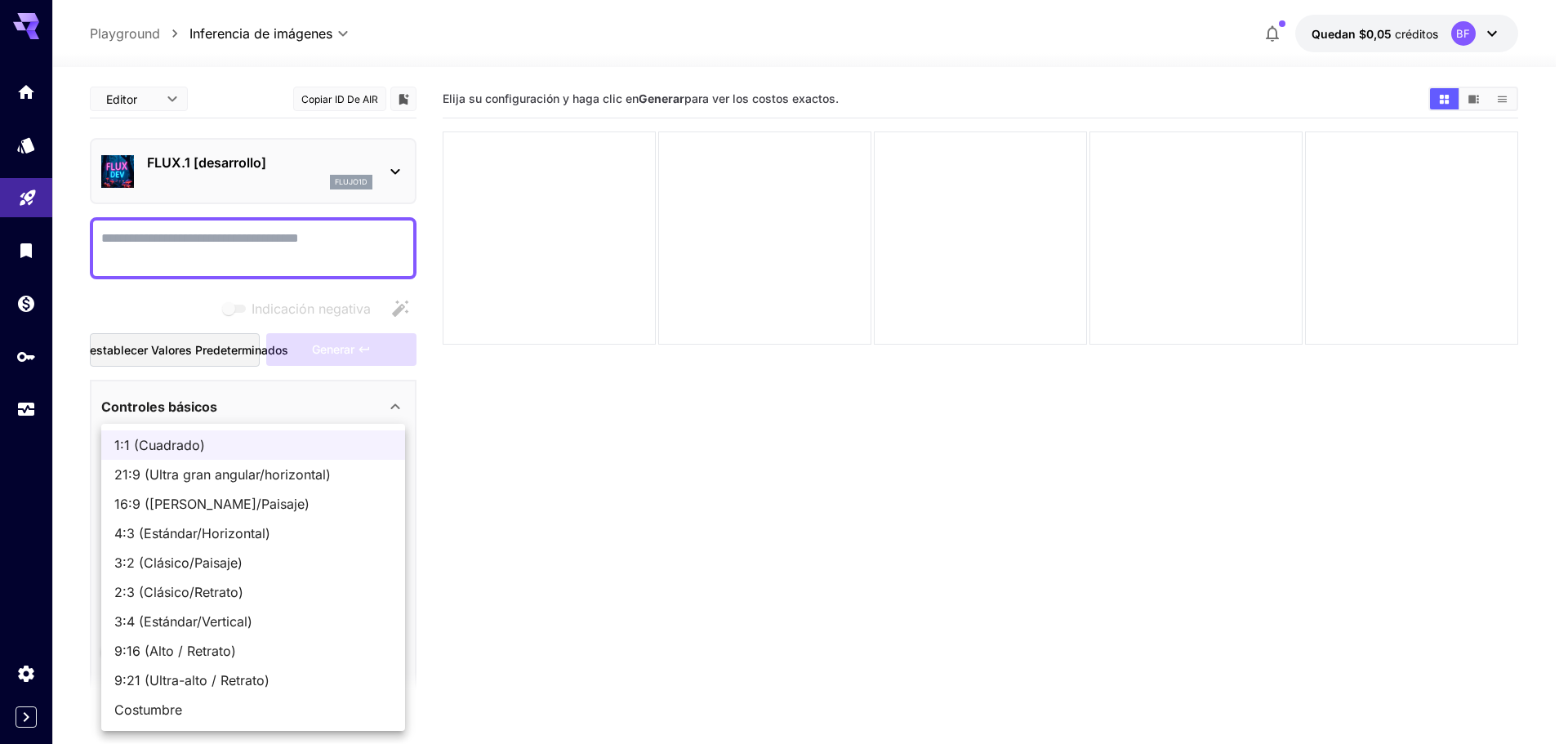
click at [232, 256] on div at bounding box center [784, 372] width 1568 height 744
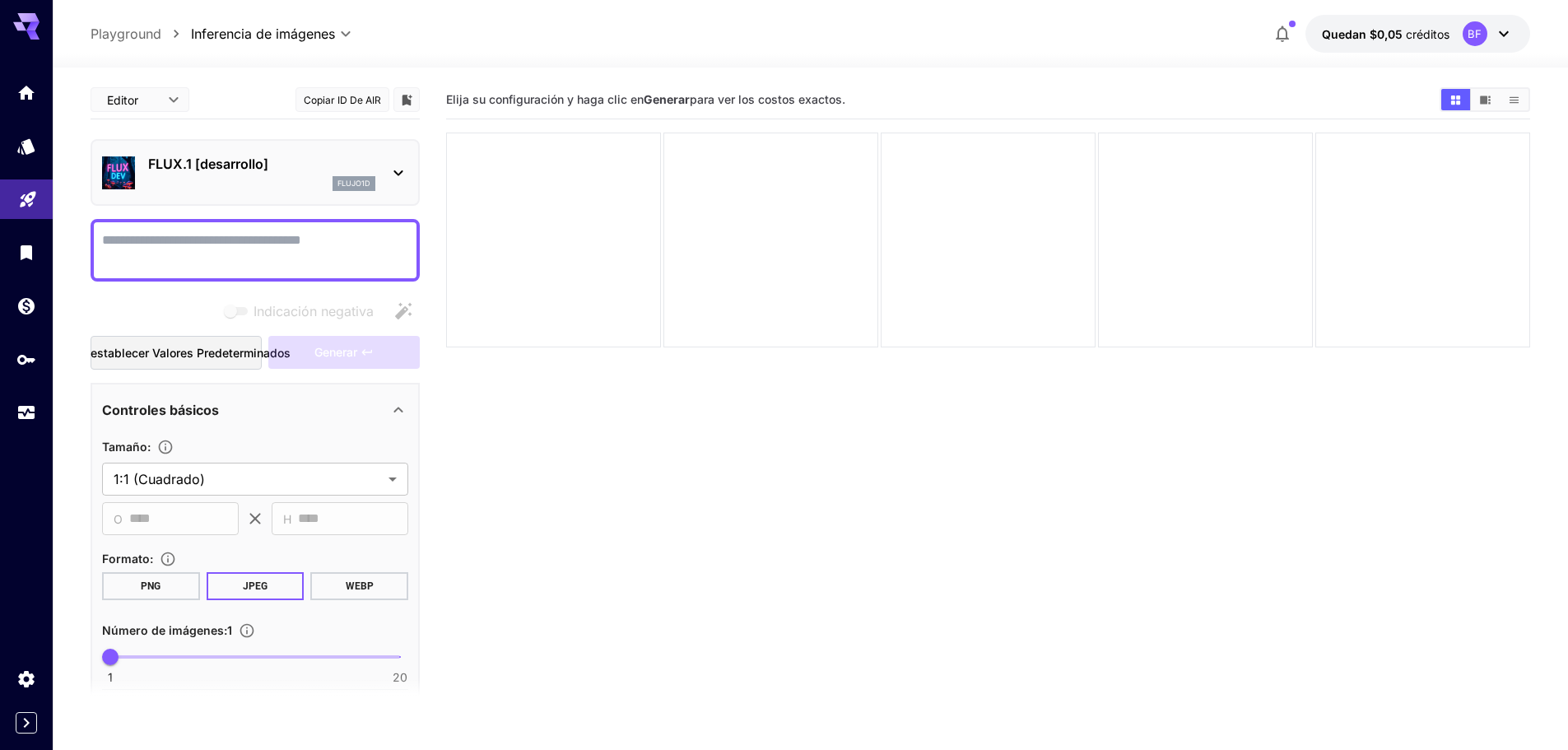
click at [239, 252] on textarea "Indicación negativa" at bounding box center [255, 251] width 306 height 40
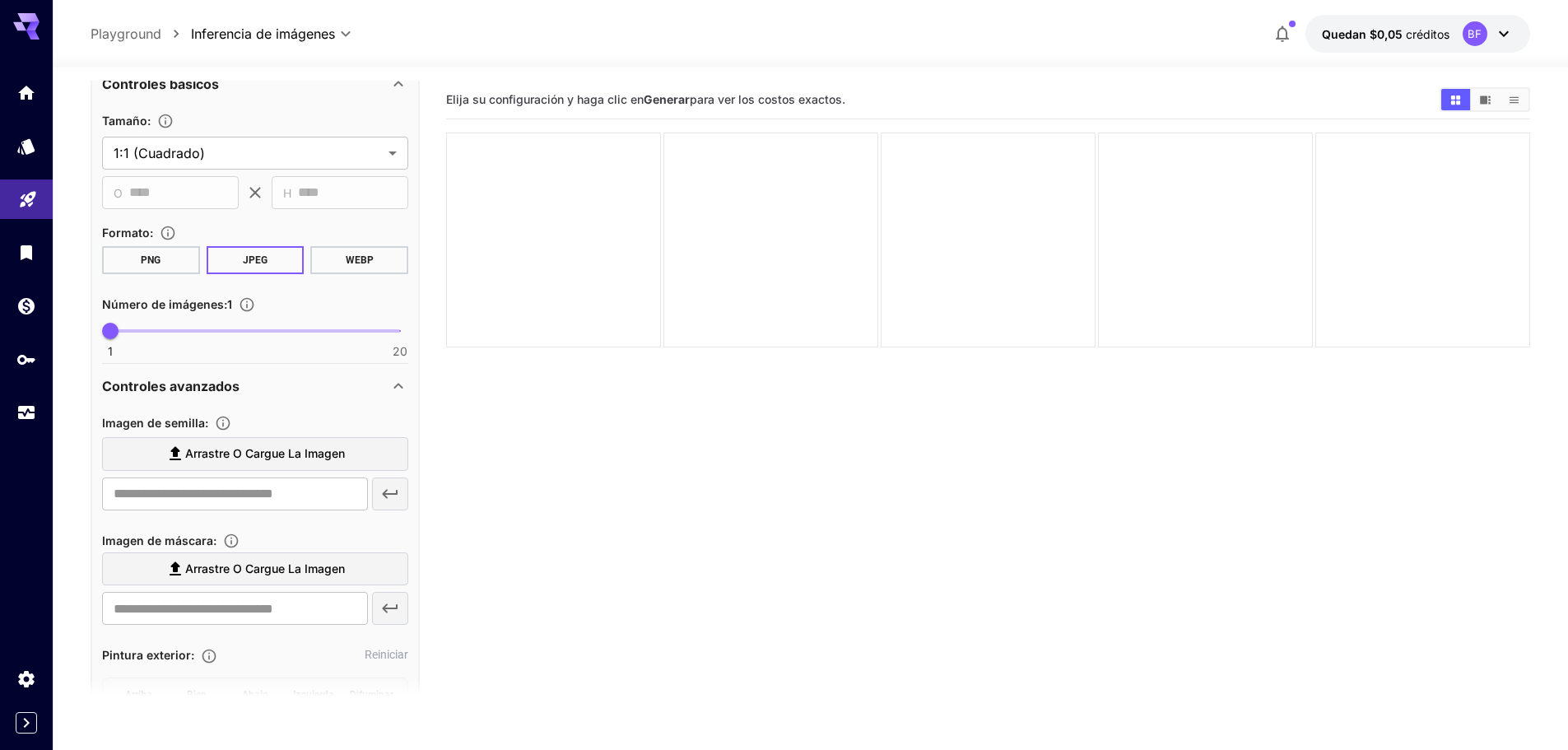
scroll to position [329, 0]
click at [240, 444] on font "Arrastre o cargue la imagen" at bounding box center [265, 449] width 160 height 14
click at [0, 0] on input "Arrastre o cargue la imagen" at bounding box center [0, 0] width 0 height 0
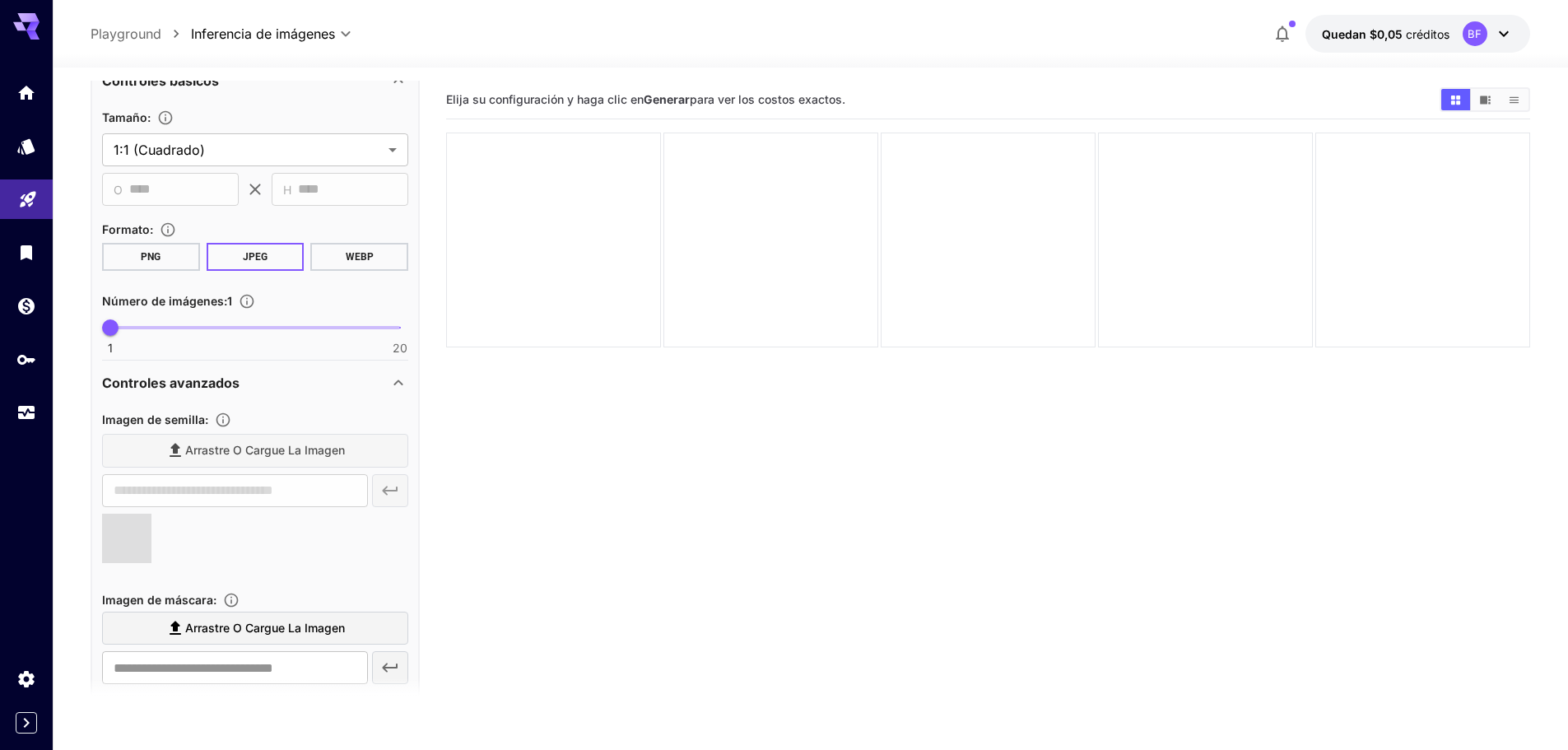
type input "**********"
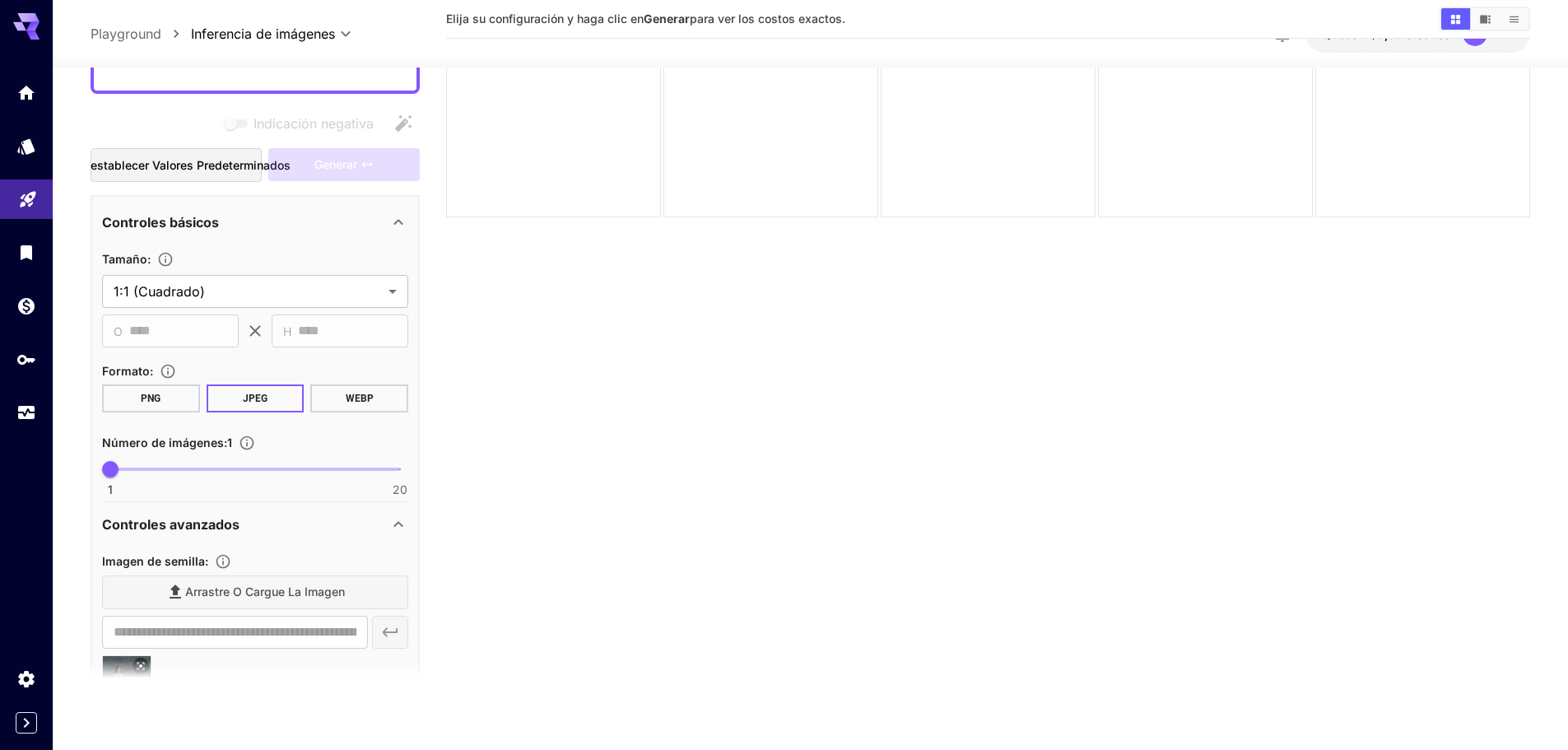
scroll to position [0, 0]
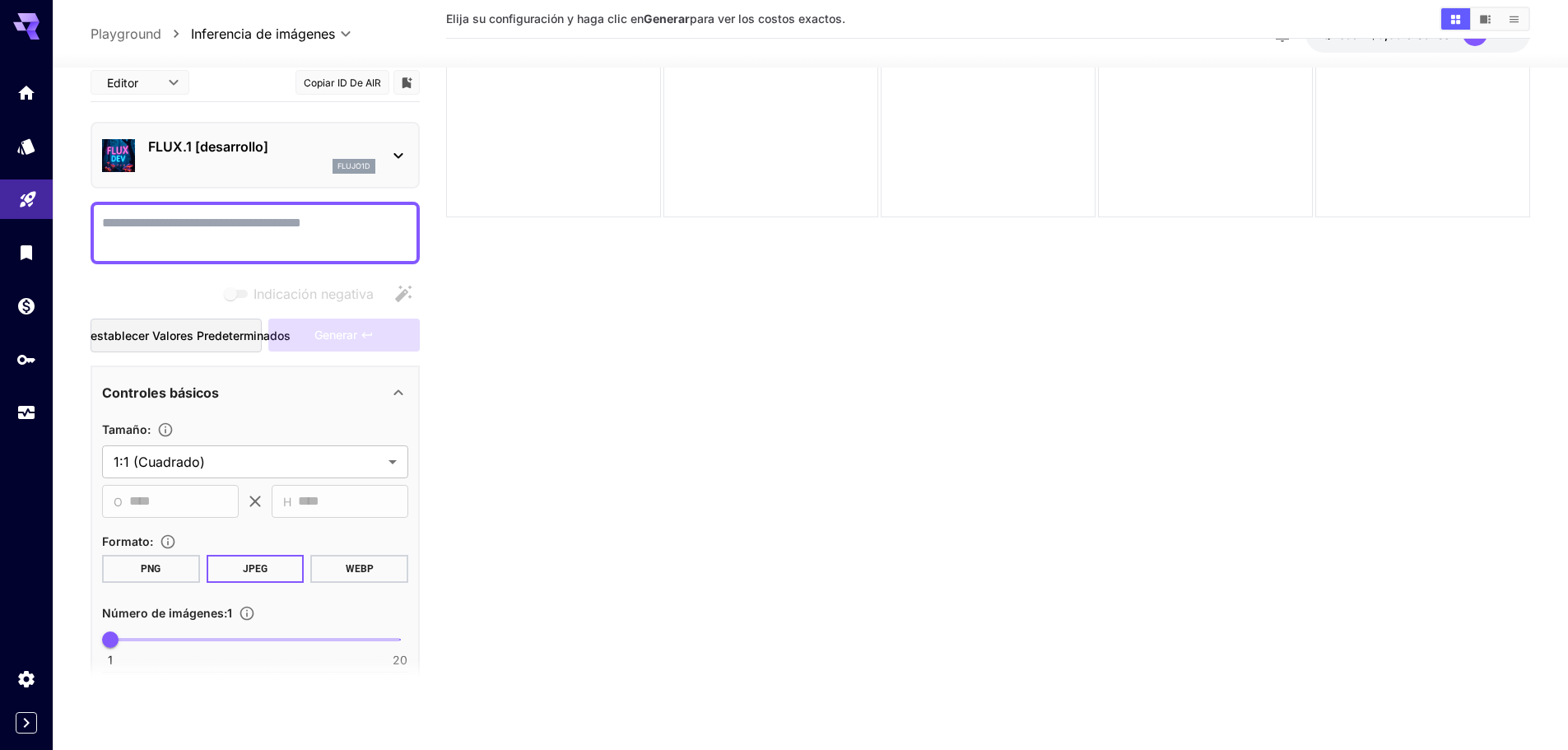
drag, startPoint x: 209, startPoint y: 209, endPoint x: 206, endPoint y: 219, distance: 10.4
click at [207, 210] on div at bounding box center [255, 233] width 329 height 62
click at [205, 220] on textarea "Indicación negativa" at bounding box center [255, 233] width 306 height 40
type textarea "********"
click at [336, 330] on font "Generar" at bounding box center [335, 334] width 43 height 14
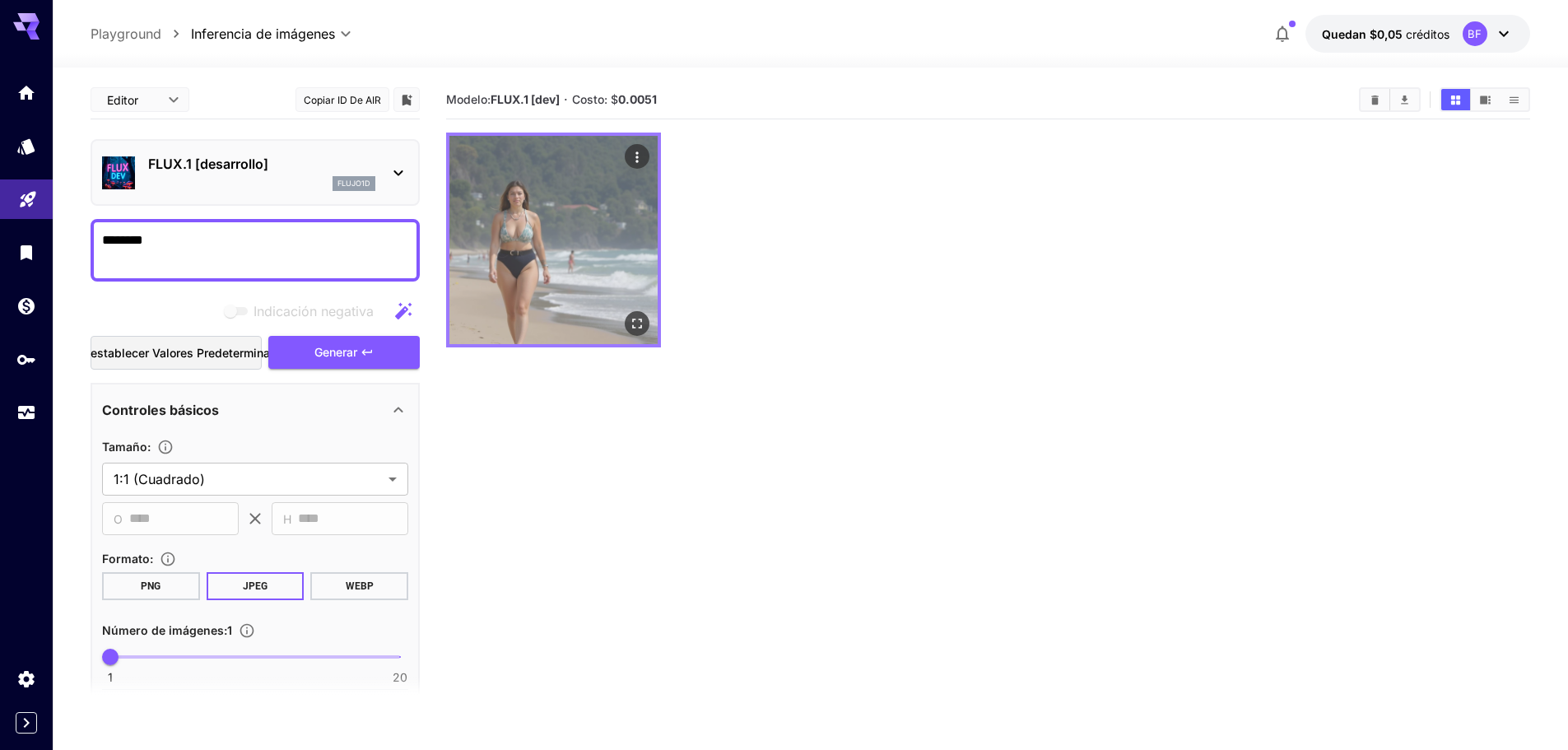
click at [533, 236] on img at bounding box center [553, 240] width 208 height 208
click at [634, 327] on icon "Abrir en pantalla completa" at bounding box center [636, 323] width 9 height 9
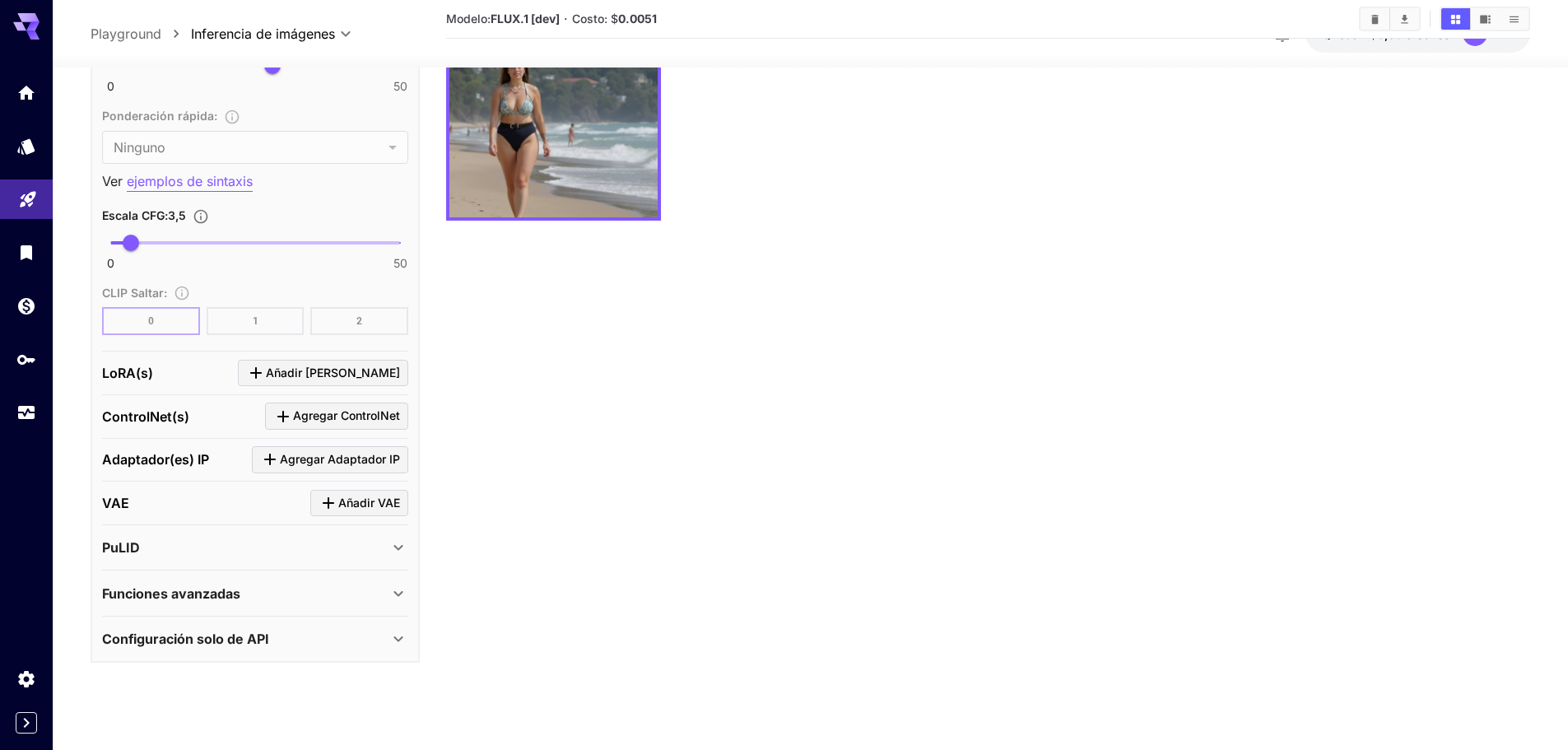
scroll to position [131, 0]
